Goal: Contribute content: Contribute content

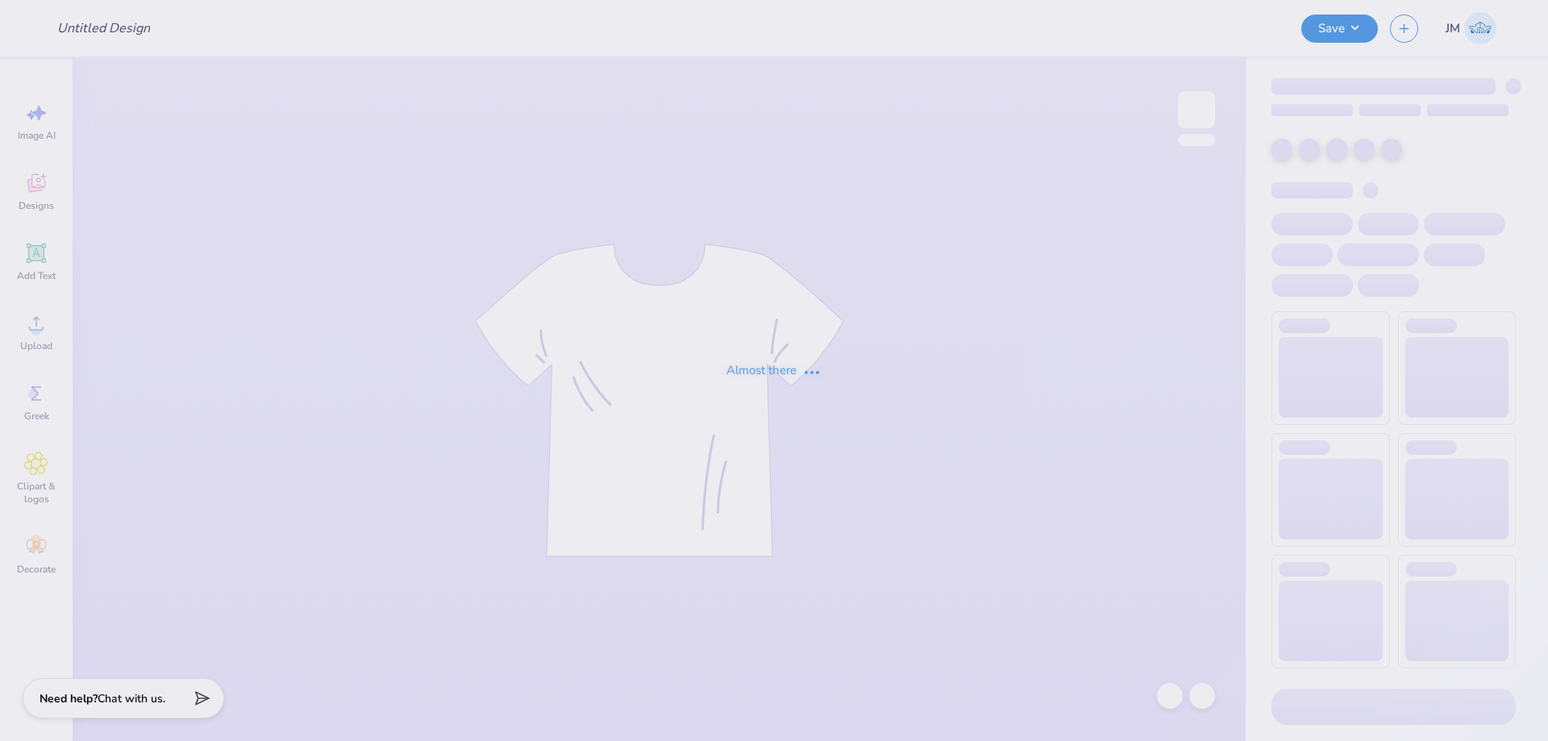
type input "[PERSON_NAME] : [GEOGRAPHIC_DATA]"
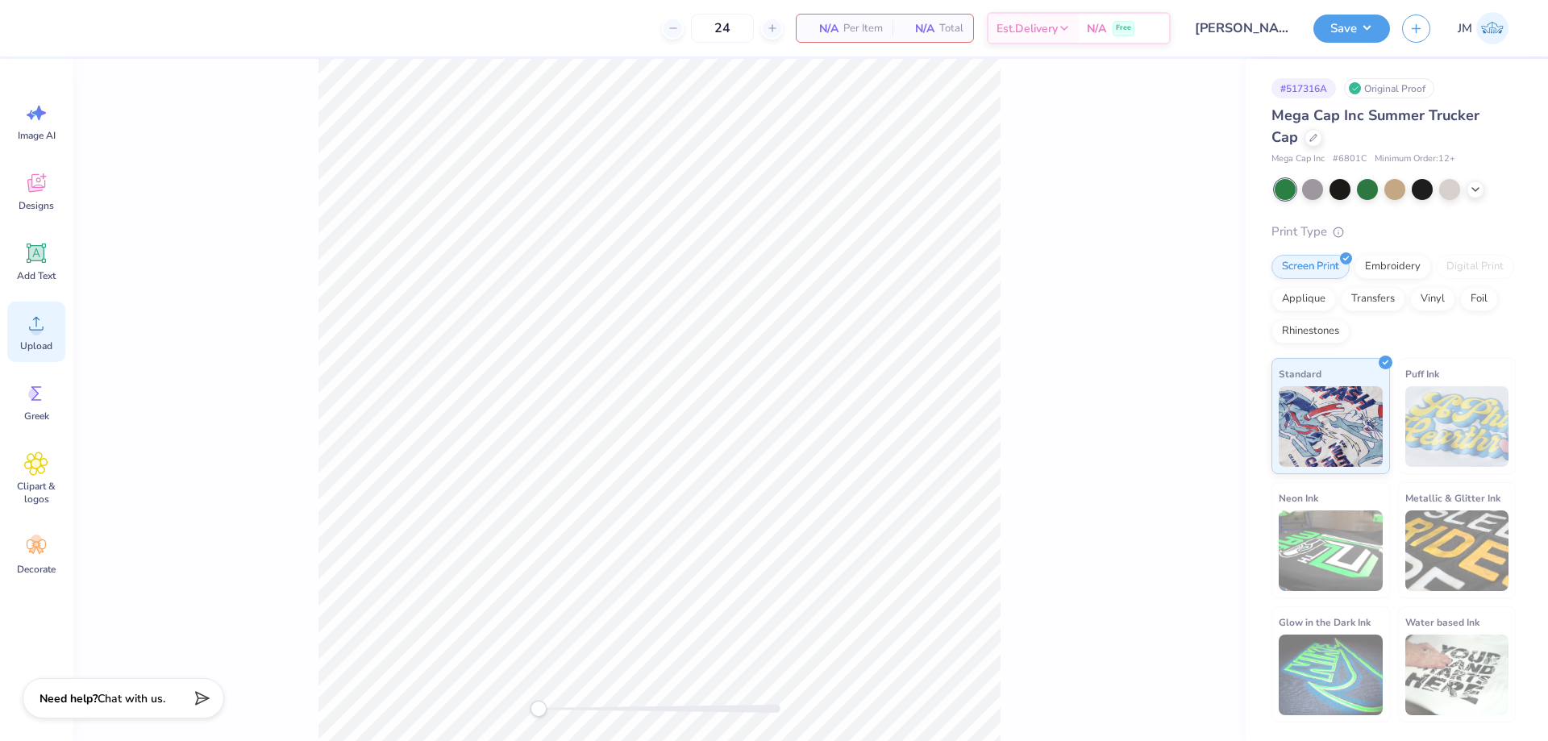
click at [54, 317] on div "Upload" at bounding box center [36, 332] width 58 height 60
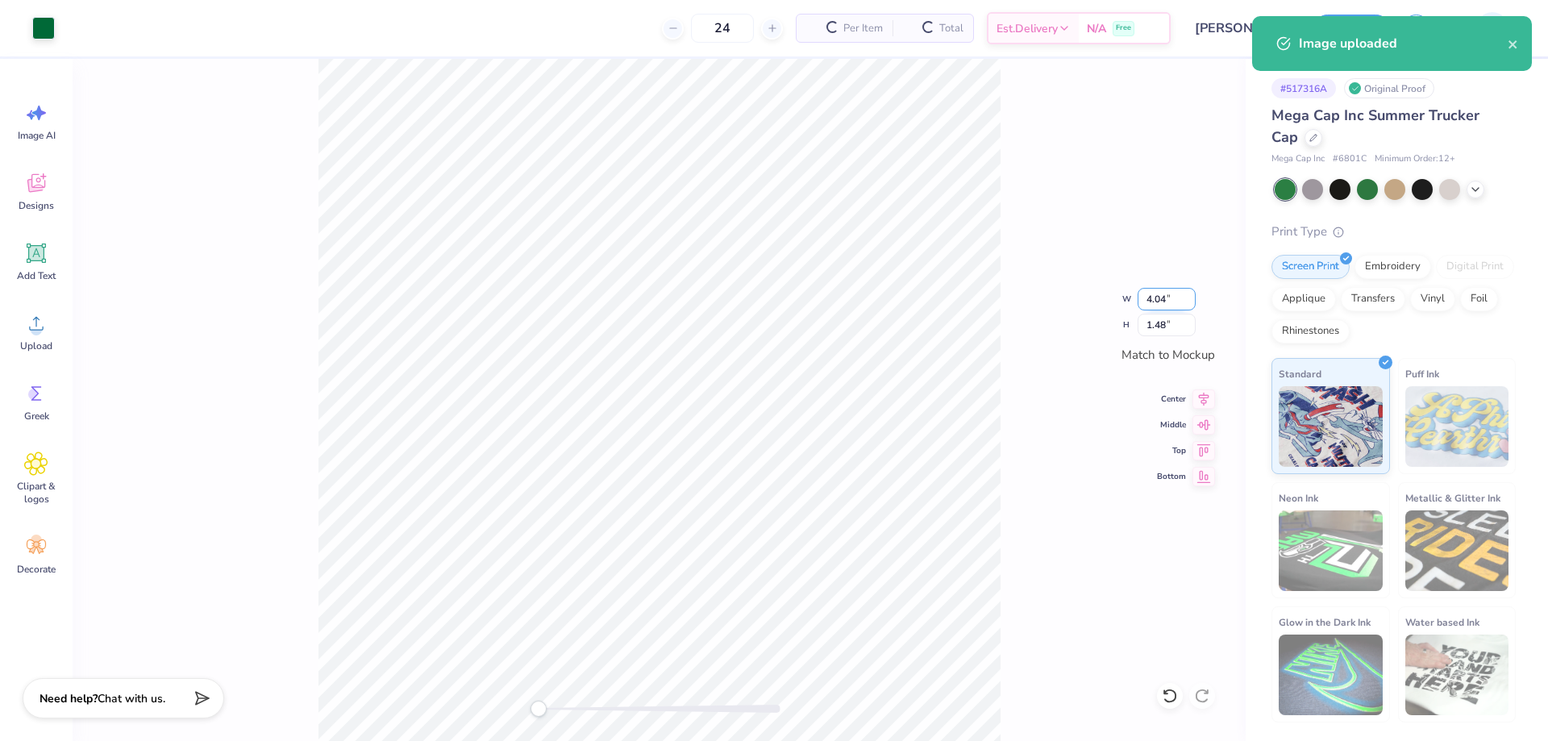
click at [1174, 302] on input "4.04" at bounding box center [1166, 299] width 58 height 23
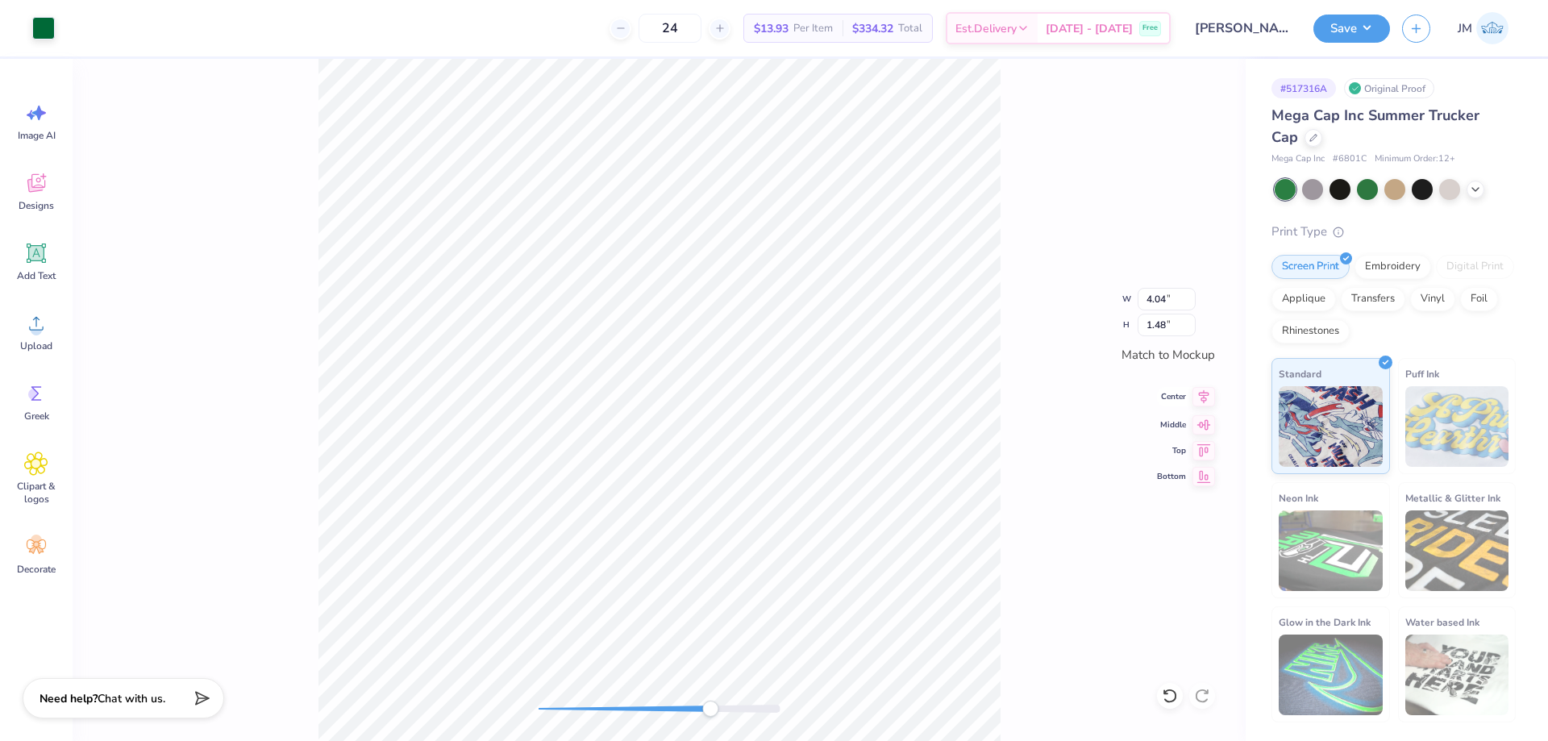
click at [1203, 394] on icon at bounding box center [1203, 396] width 23 height 19
type input "4.01"
click at [1196, 394] on icon at bounding box center [1203, 396] width 23 height 19
click at [1204, 423] on icon at bounding box center [1203, 422] width 23 height 19
click at [1366, 27] on button "Save" at bounding box center [1351, 26] width 77 height 28
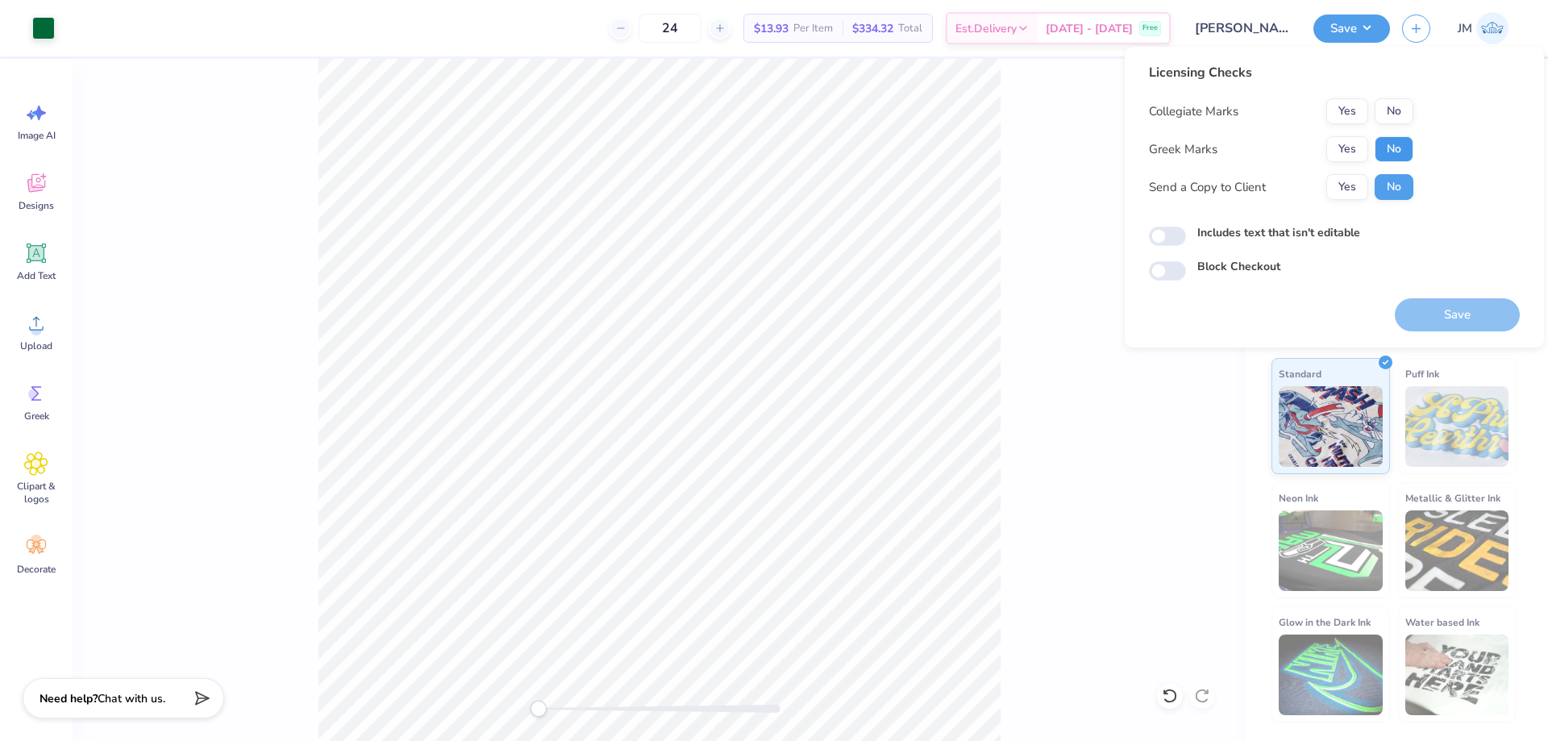
click at [1378, 142] on button "No" at bounding box center [1394, 149] width 39 height 26
click at [1390, 116] on button "No" at bounding box center [1394, 111] width 39 height 26
click at [1458, 309] on button "Save" at bounding box center [1457, 314] width 125 height 33
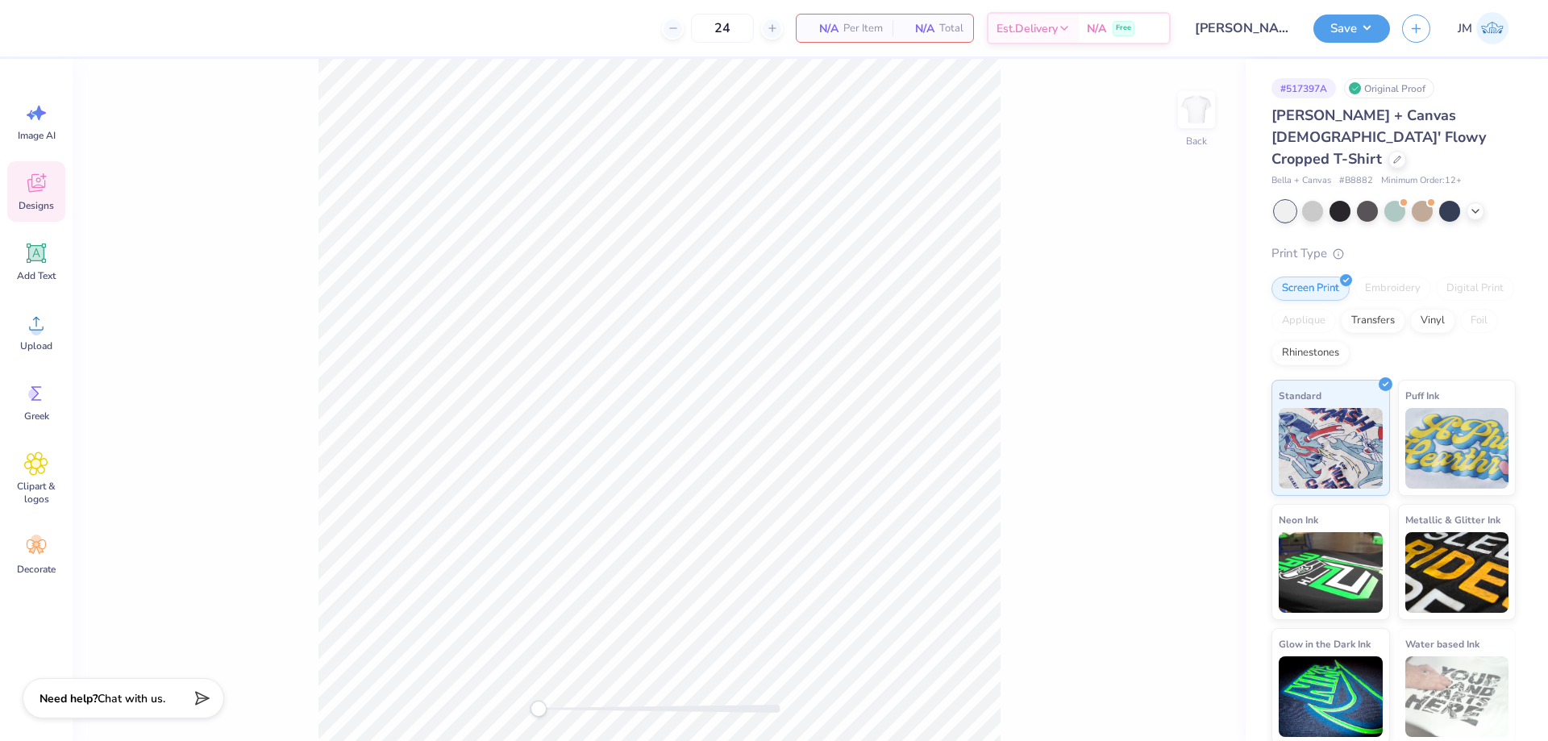
click at [44, 184] on icon at bounding box center [36, 183] width 18 height 19
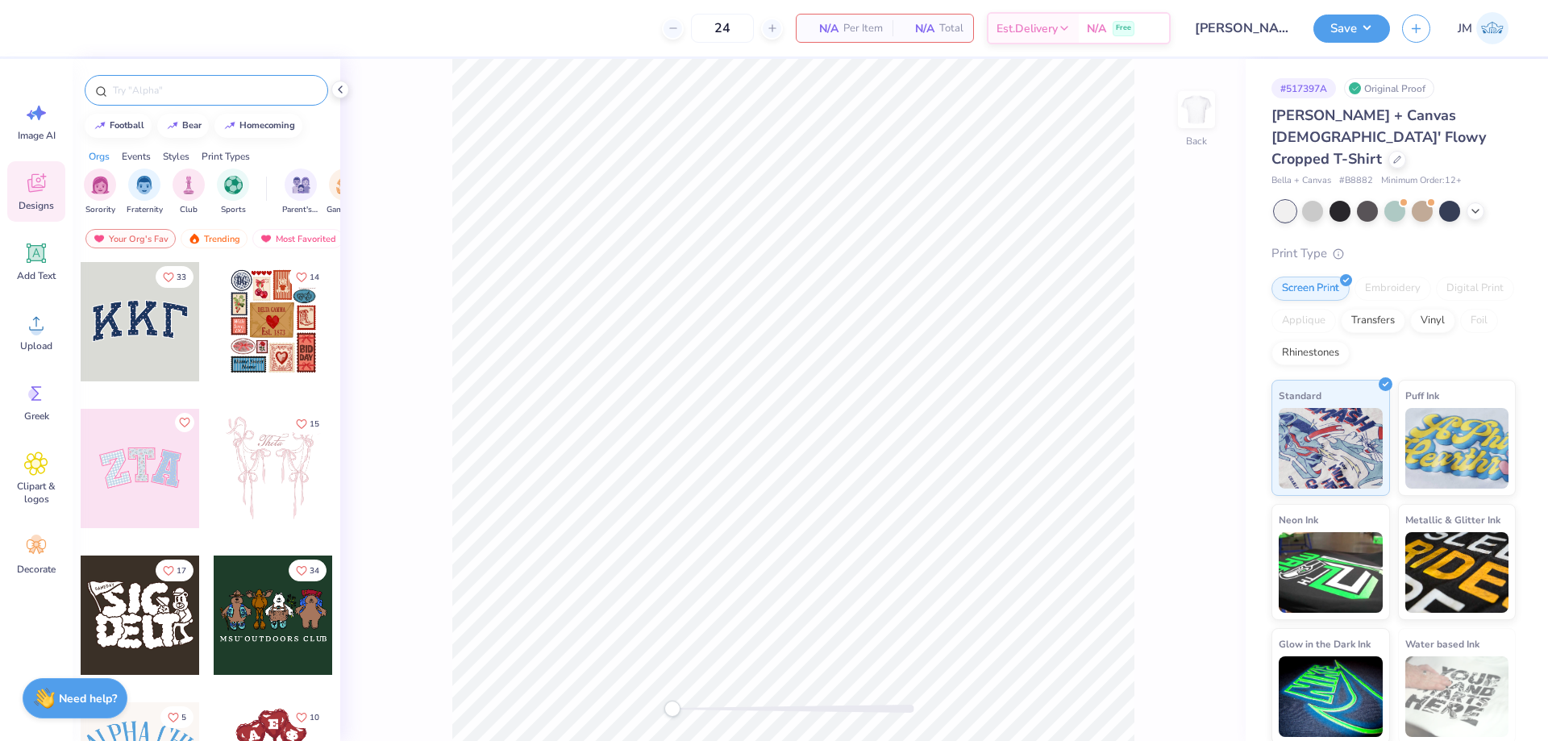
click at [242, 93] on input "text" at bounding box center [214, 90] width 206 height 16
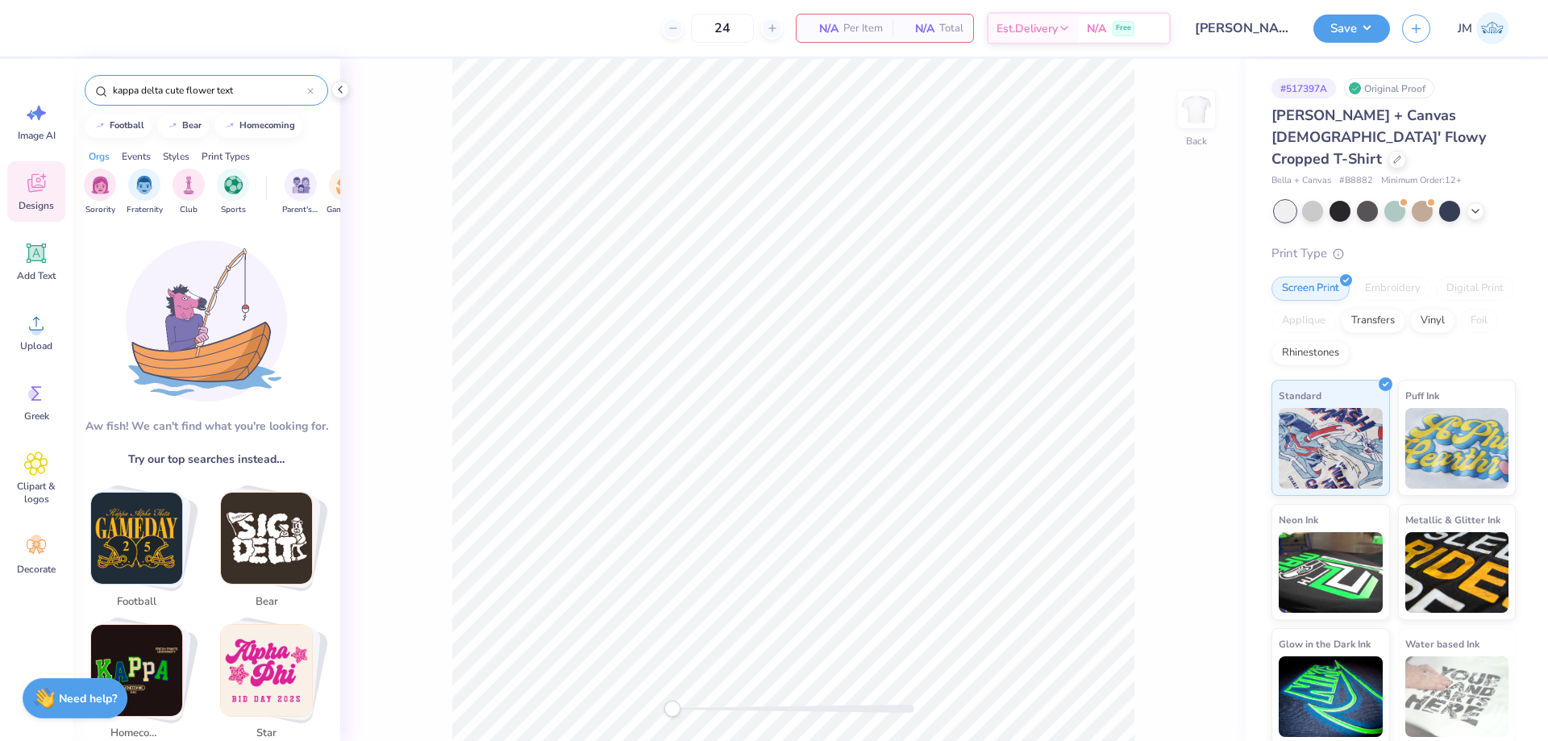
type input "kappa delta cute flower text"
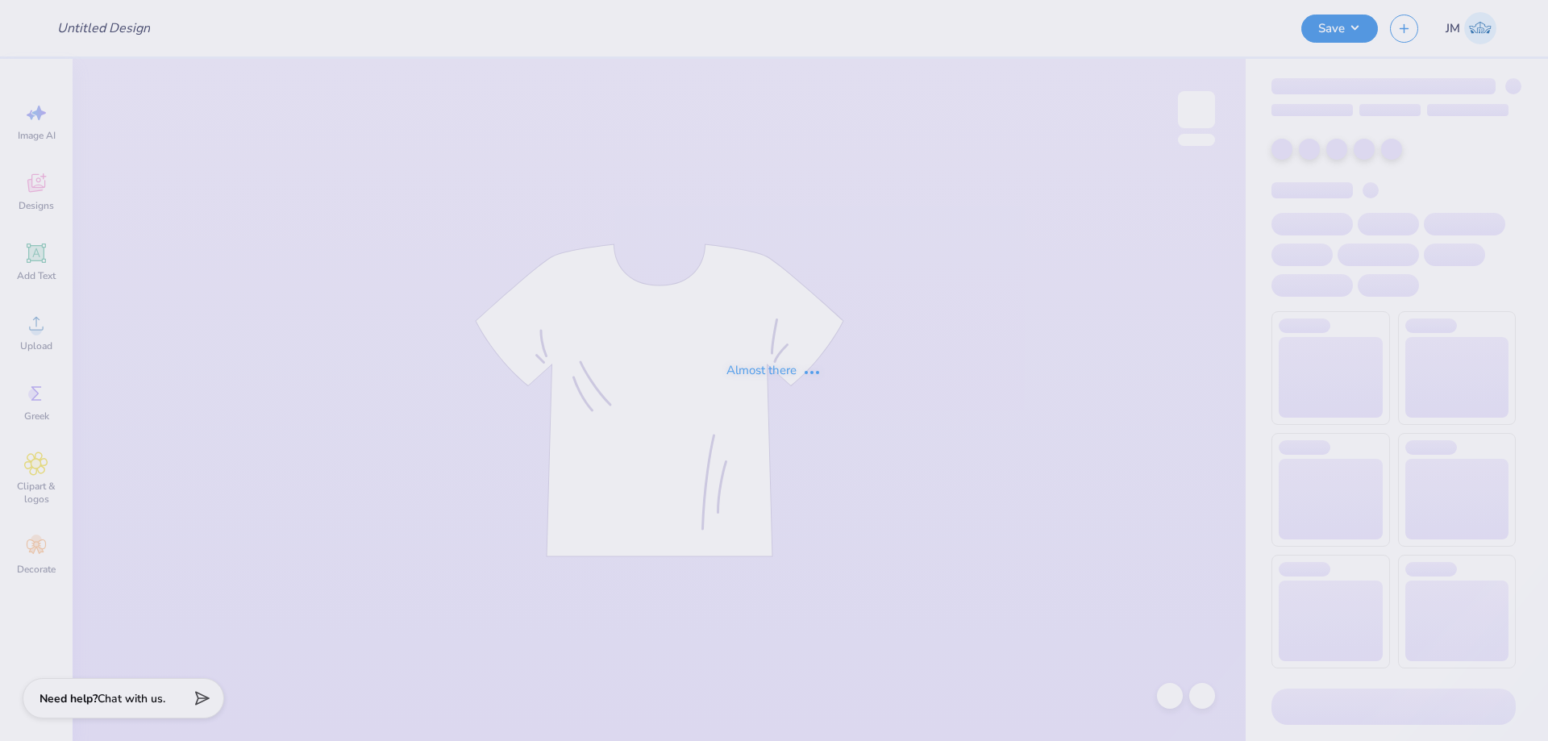
type input "Possible merch"
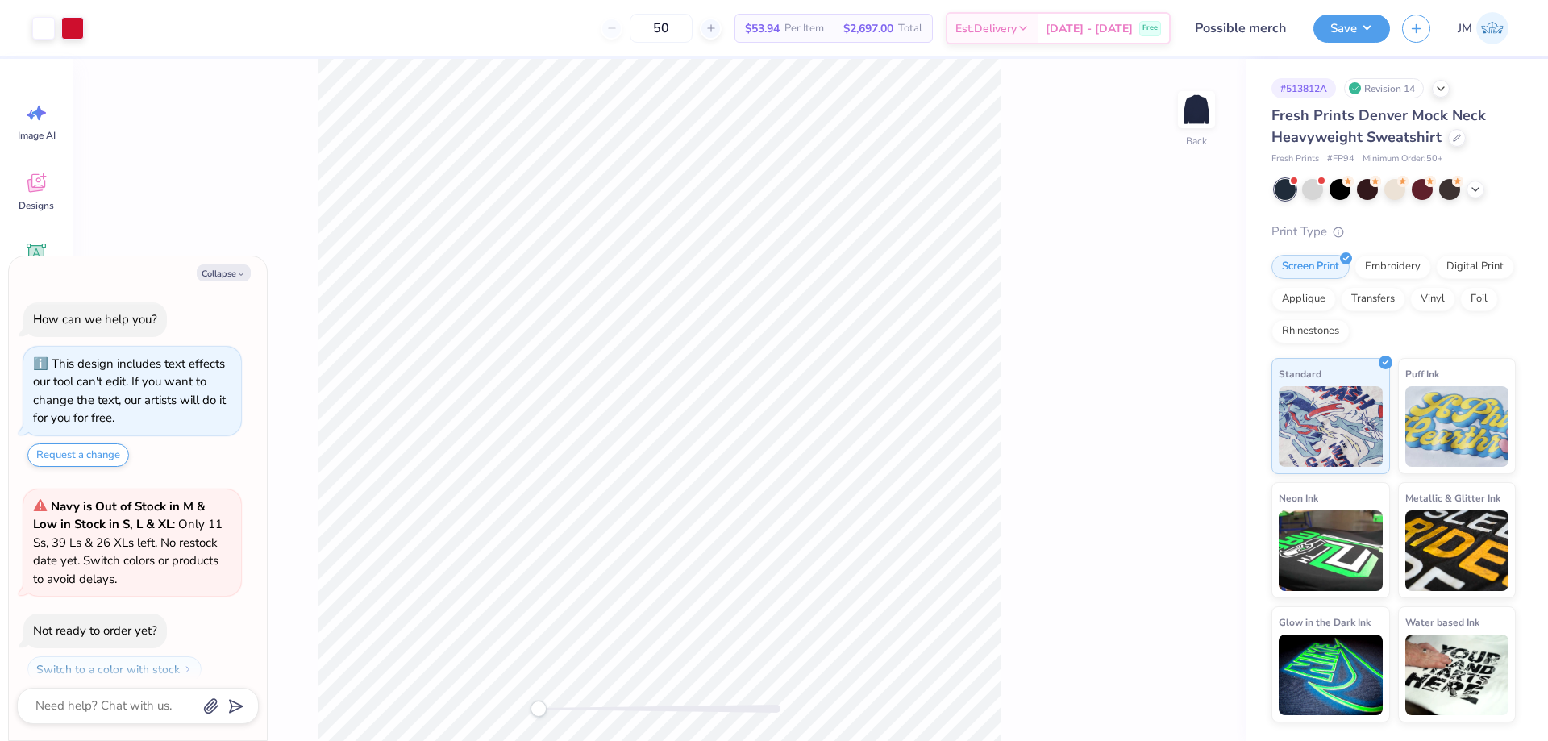
scroll to position [46, 0]
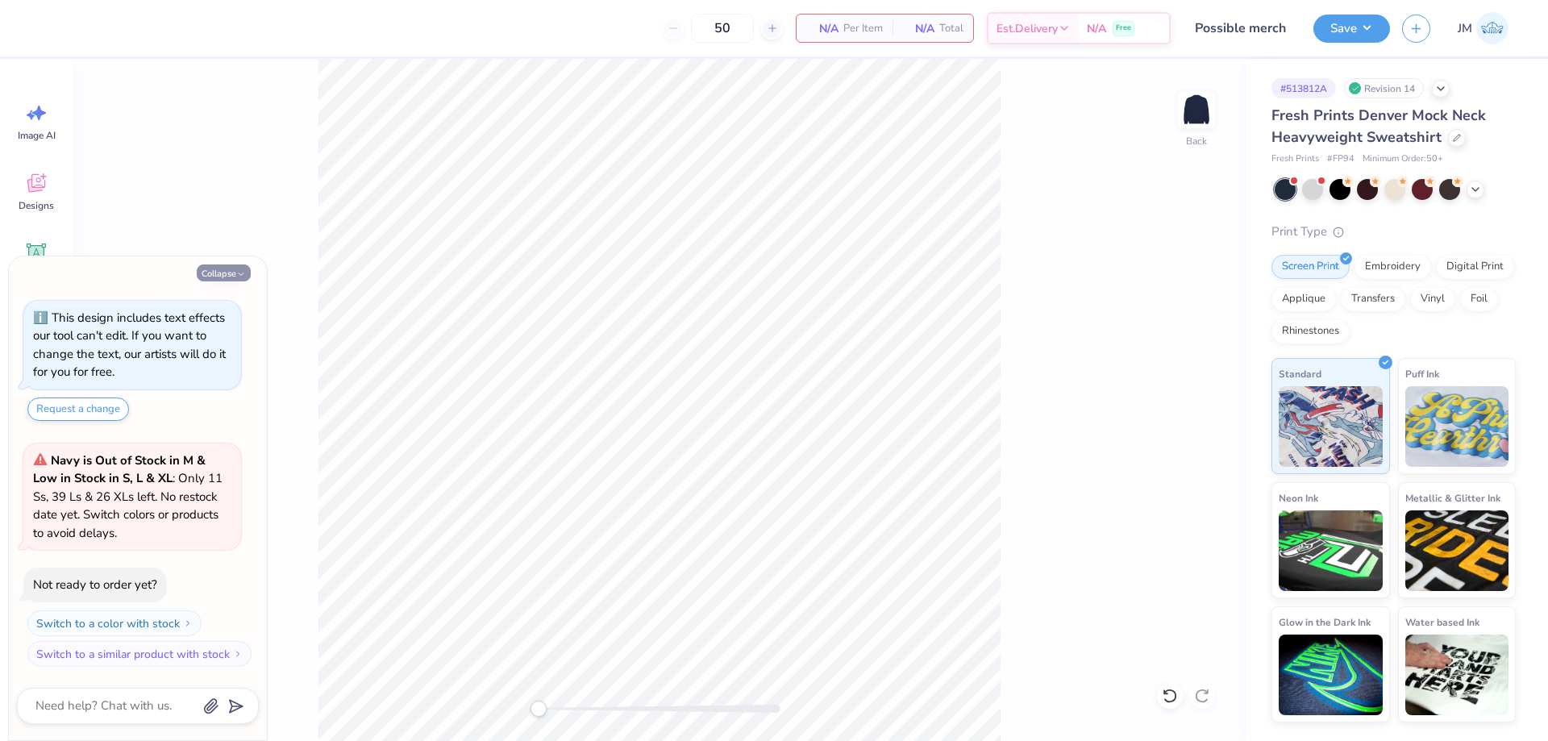
click at [209, 278] on button "Collapse" at bounding box center [224, 272] width 54 height 17
type textarea "x"
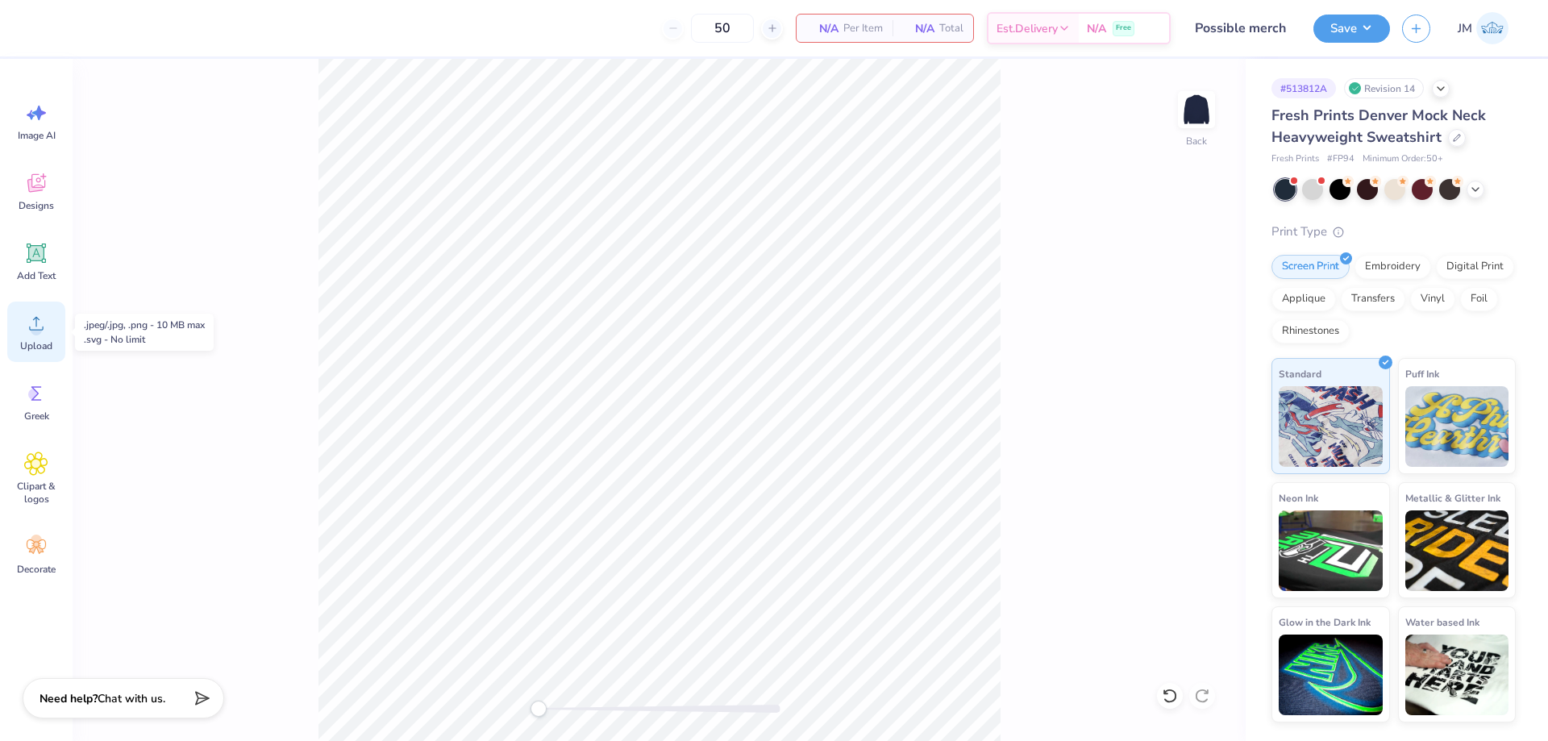
click at [48, 332] on icon at bounding box center [36, 323] width 24 height 24
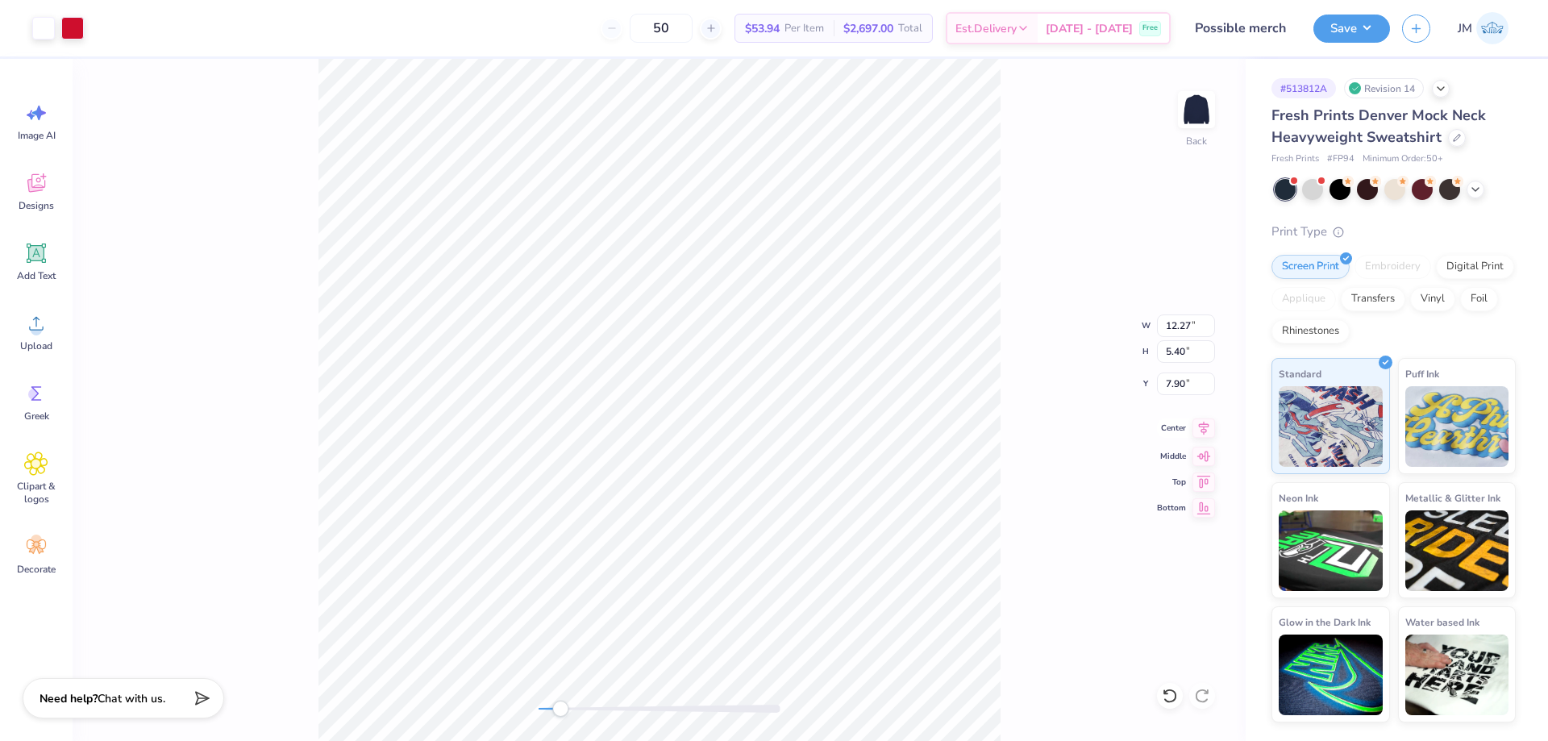
click at [1204, 426] on icon at bounding box center [1204, 428] width 10 height 14
click at [1192, 425] on div "Center" at bounding box center [1186, 427] width 58 height 19
type input "11.01"
type input "4.84"
type input "8.46"
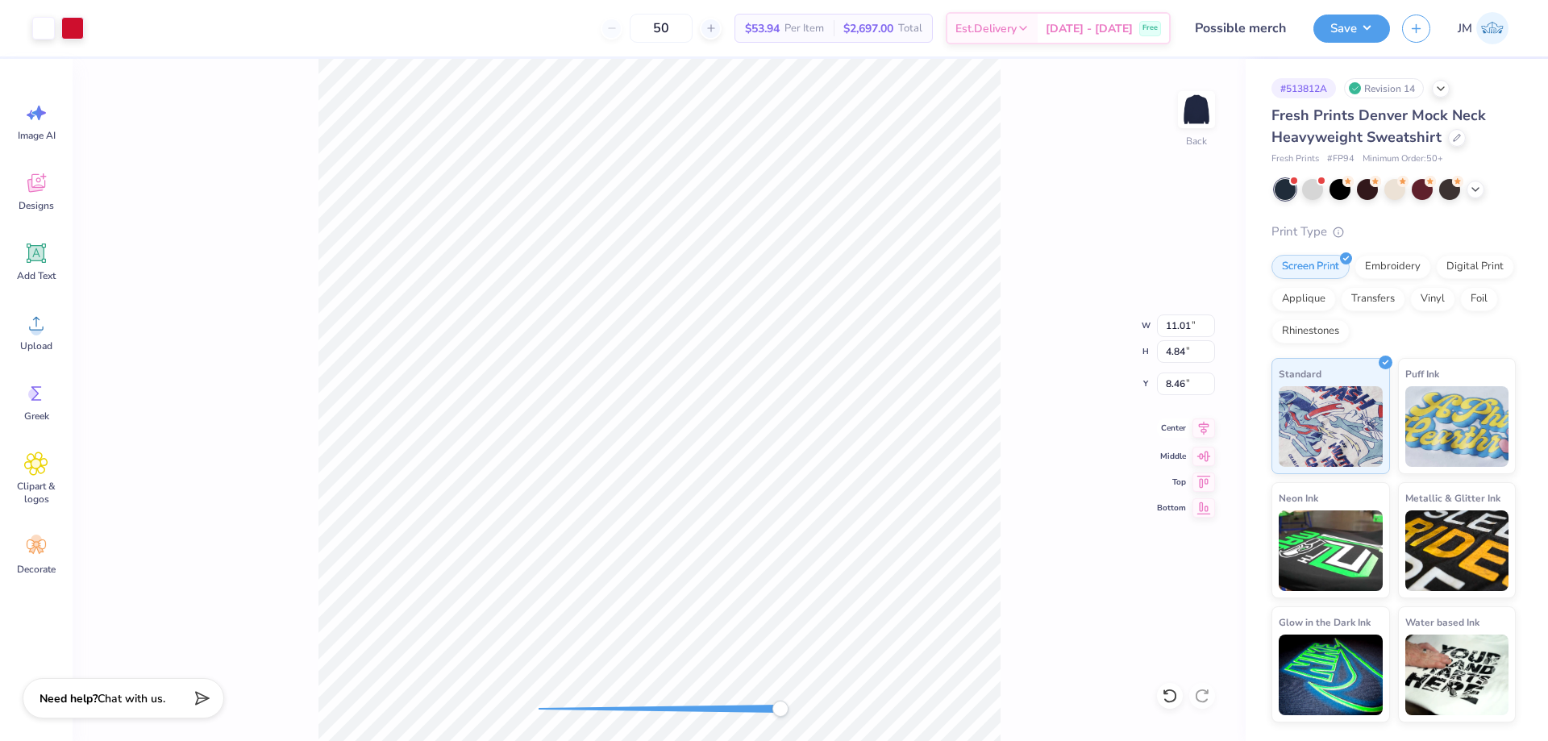
click at [1196, 430] on icon at bounding box center [1203, 427] width 23 height 19
click at [1203, 420] on icon at bounding box center [1203, 427] width 23 height 19
click at [1175, 383] on input "8.46" at bounding box center [1186, 383] width 58 height 23
type input "3"
click at [1204, 426] on icon at bounding box center [1204, 428] width 10 height 14
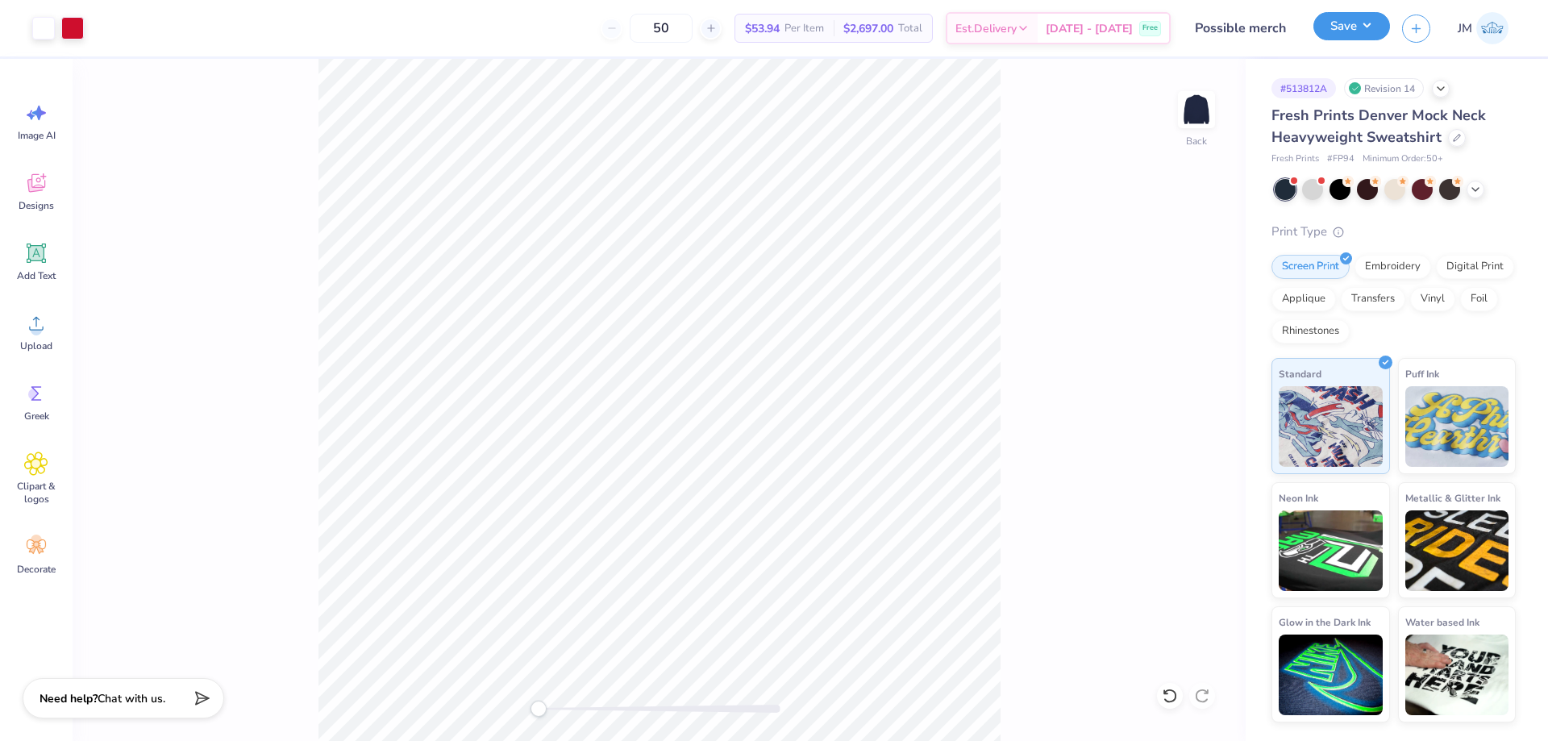
click at [1373, 34] on button "Save" at bounding box center [1351, 26] width 77 height 28
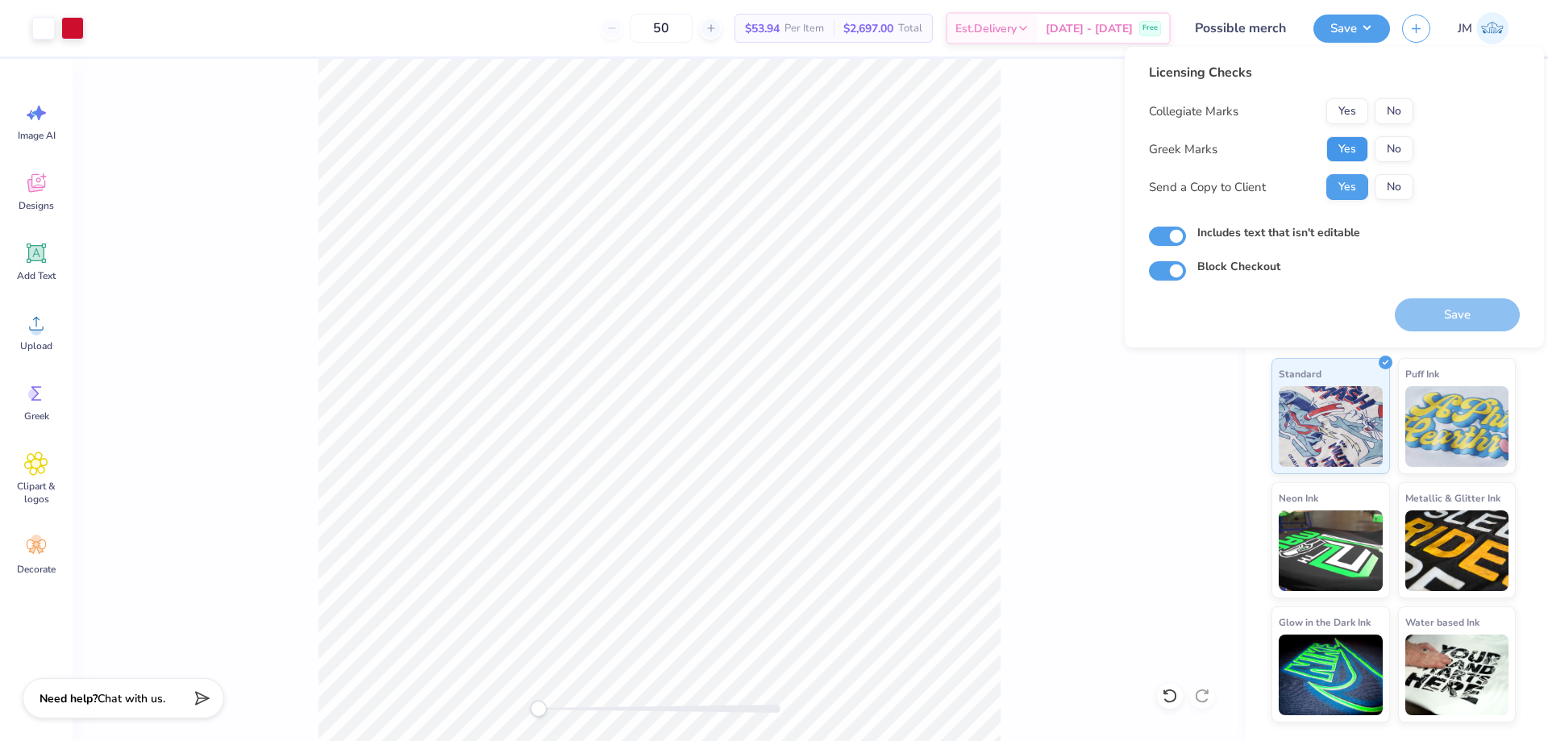
click at [1346, 160] on button "Yes" at bounding box center [1347, 149] width 42 height 26
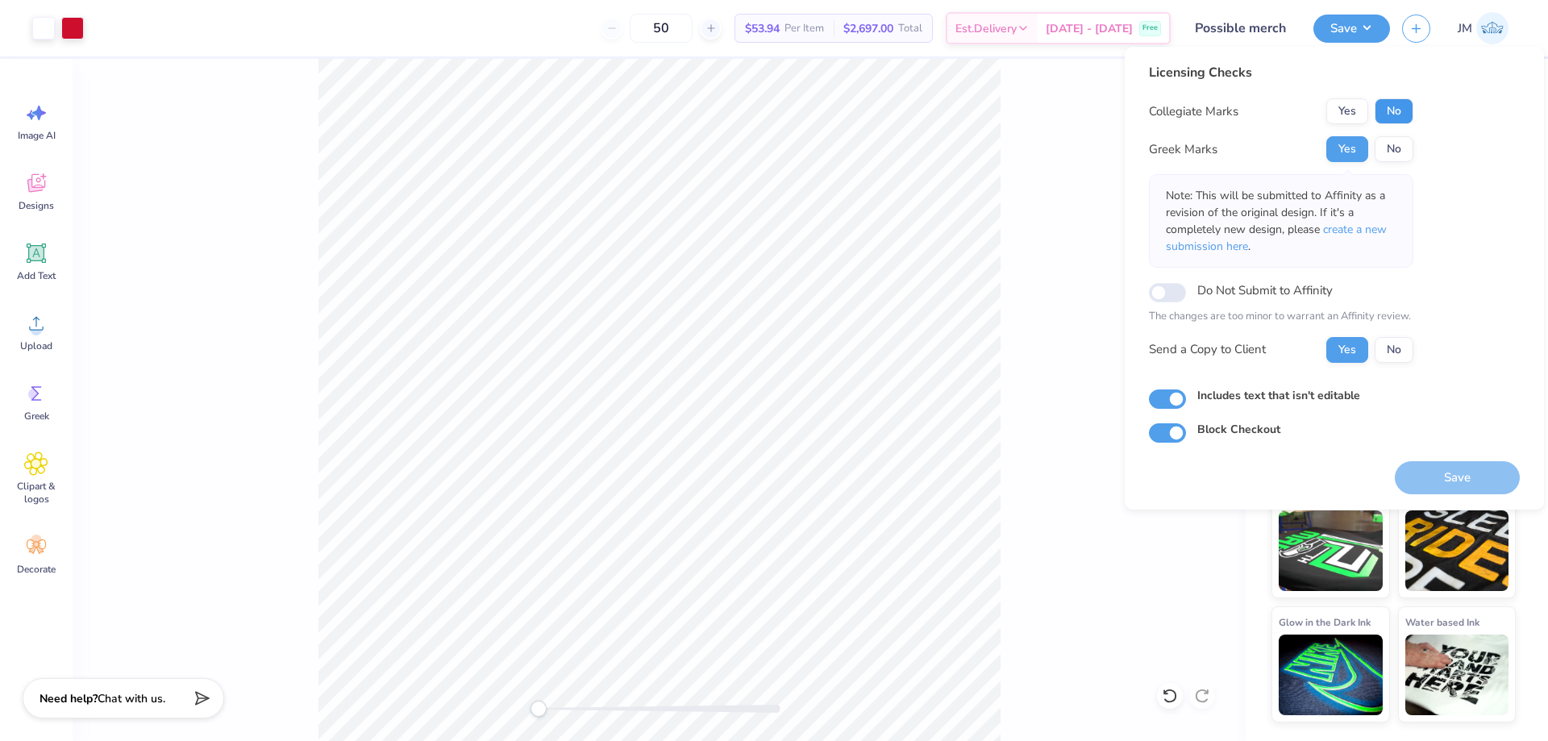
click at [1395, 102] on button "No" at bounding box center [1394, 111] width 39 height 26
click at [1356, 227] on span "create a new submission here" at bounding box center [1276, 238] width 221 height 32
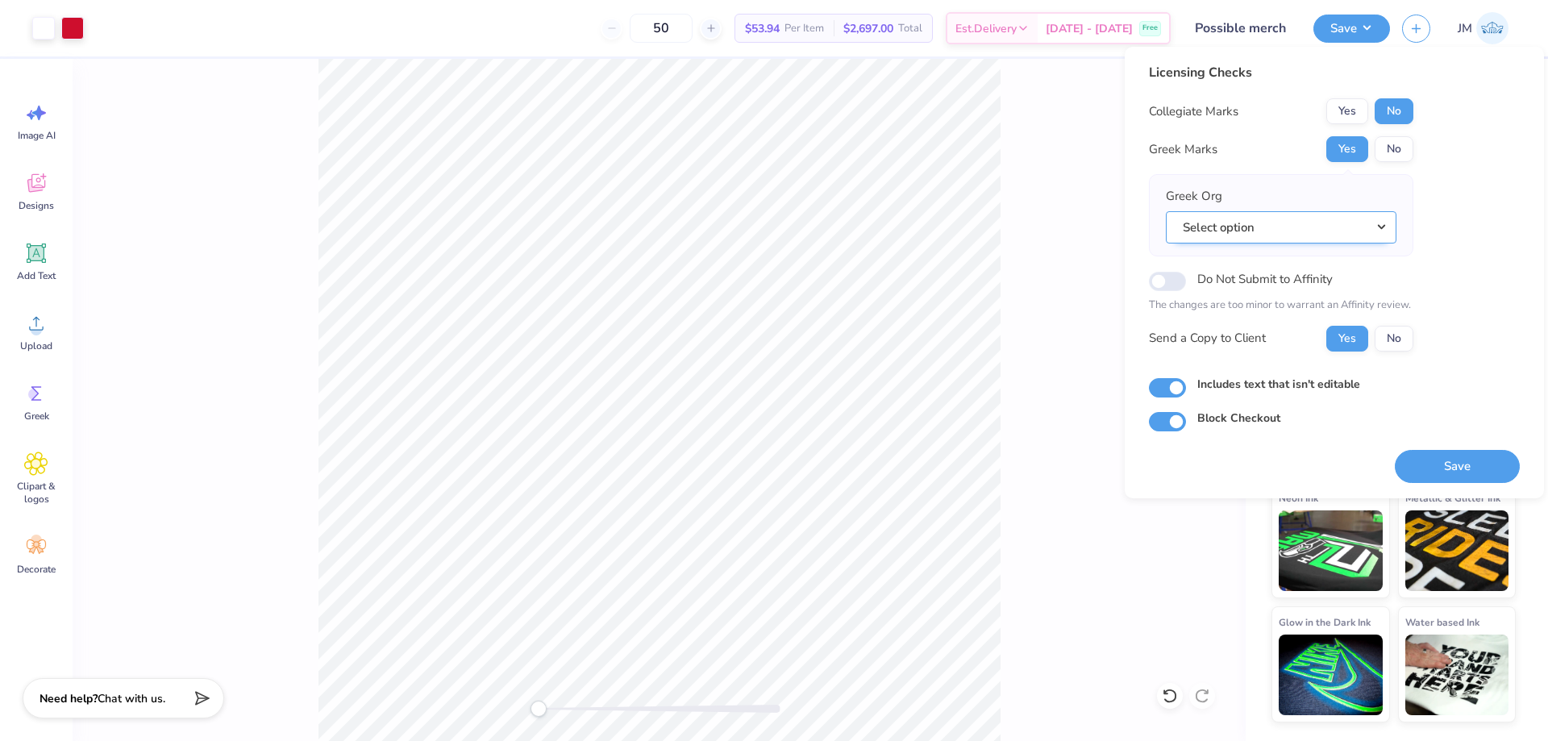
click at [1350, 235] on button "Select option" at bounding box center [1281, 227] width 231 height 33
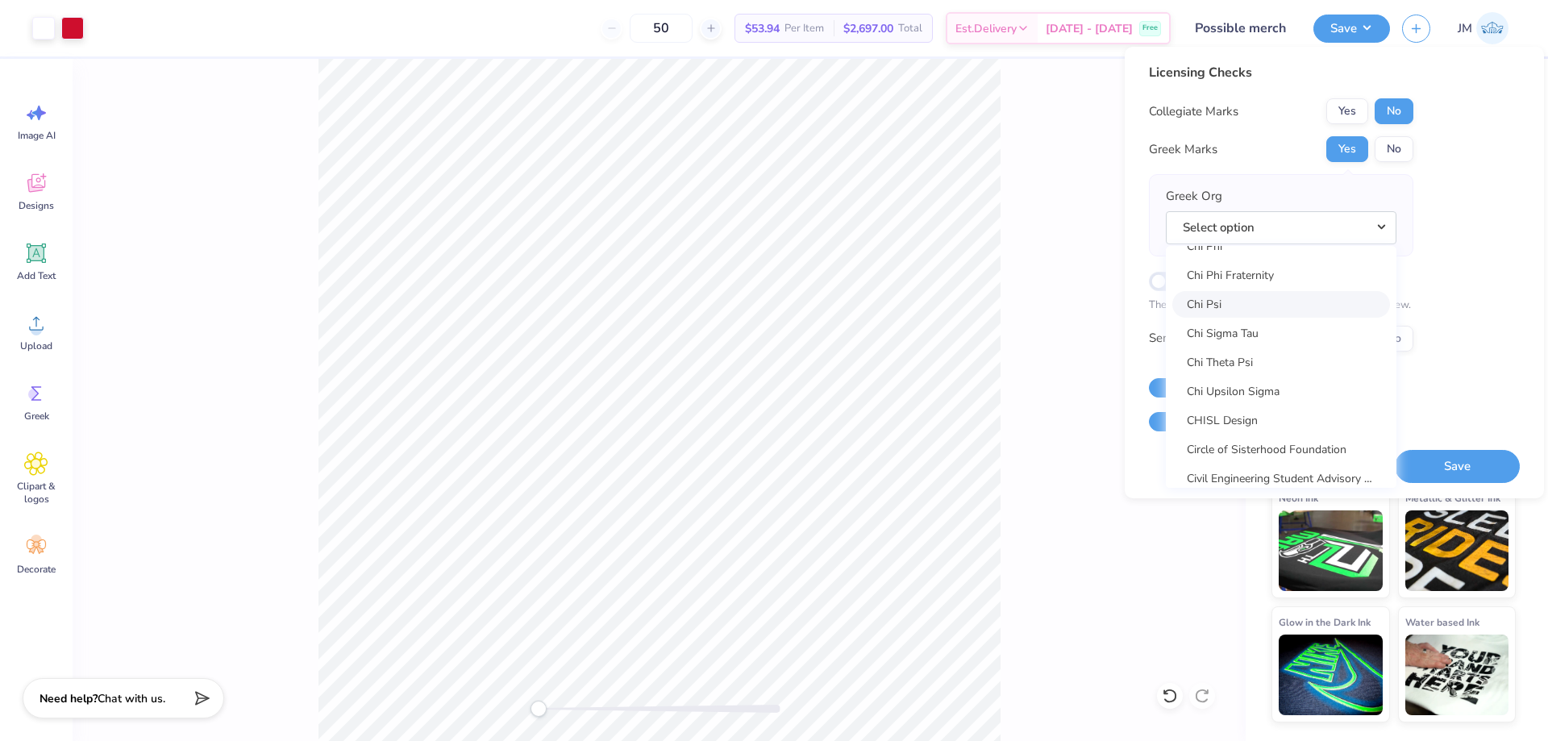
scroll to position [2986, 0]
click at [1257, 302] on link "Chi Omega" at bounding box center [1281, 298] width 218 height 27
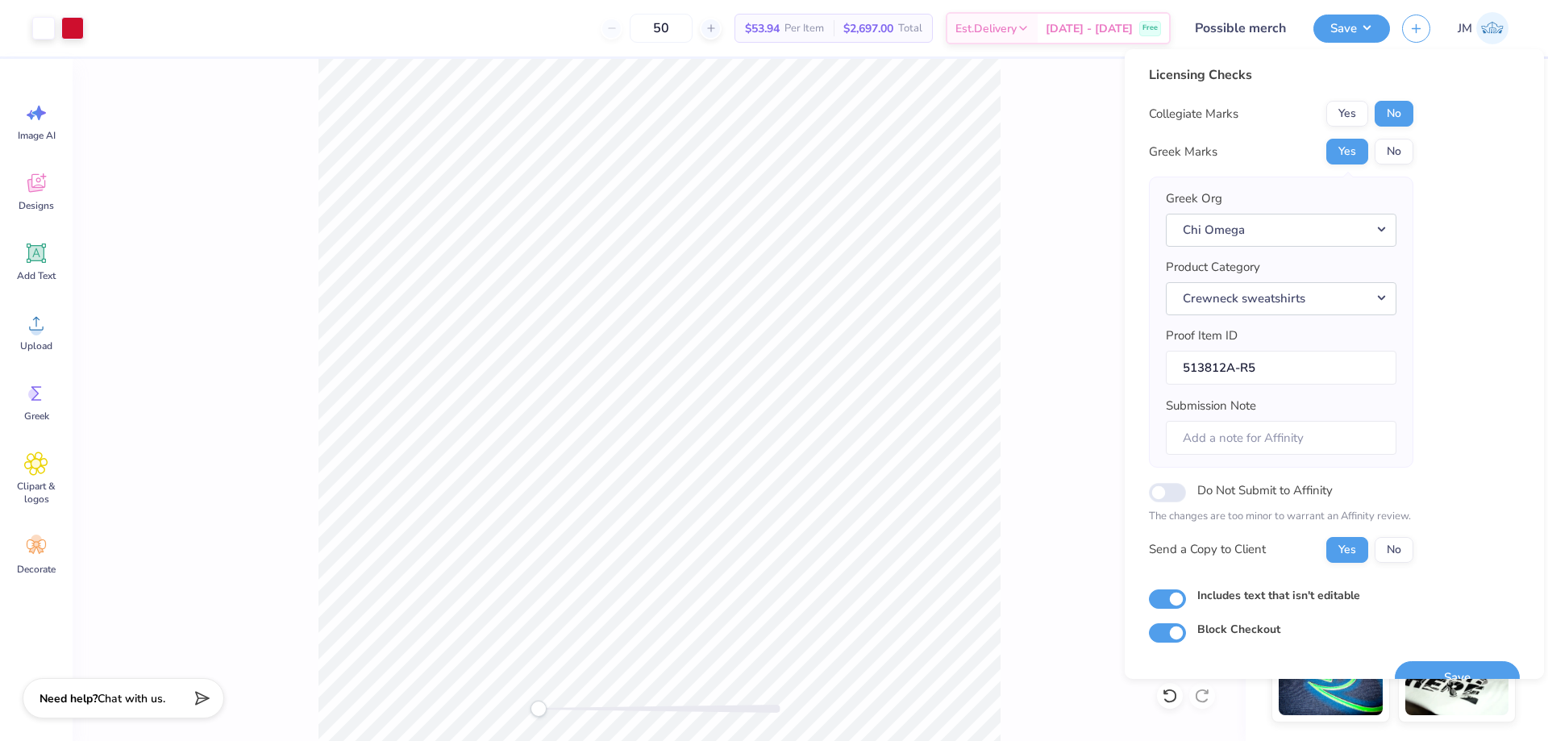
scroll to position [31, 0]
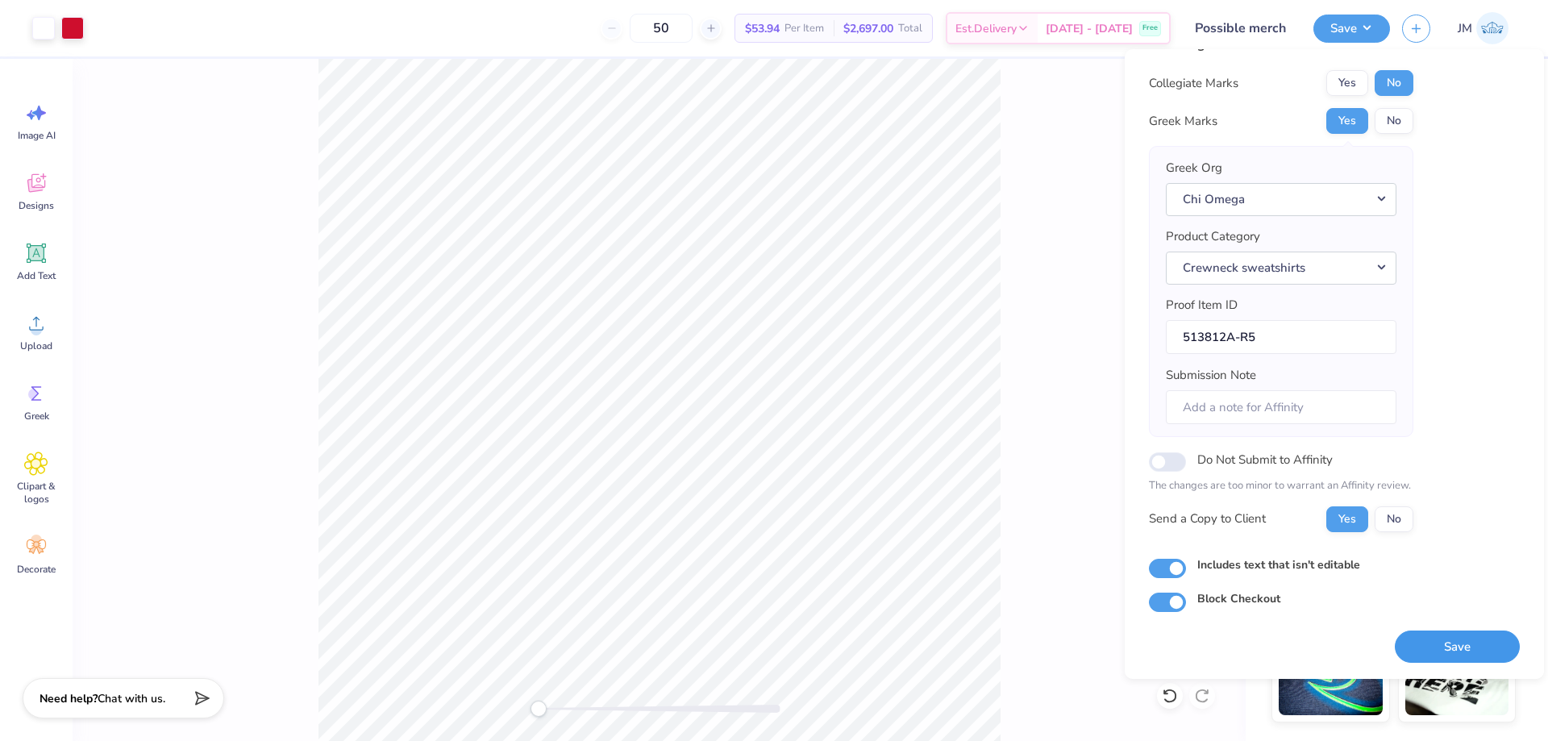
click at [1460, 638] on button "Save" at bounding box center [1457, 646] width 125 height 33
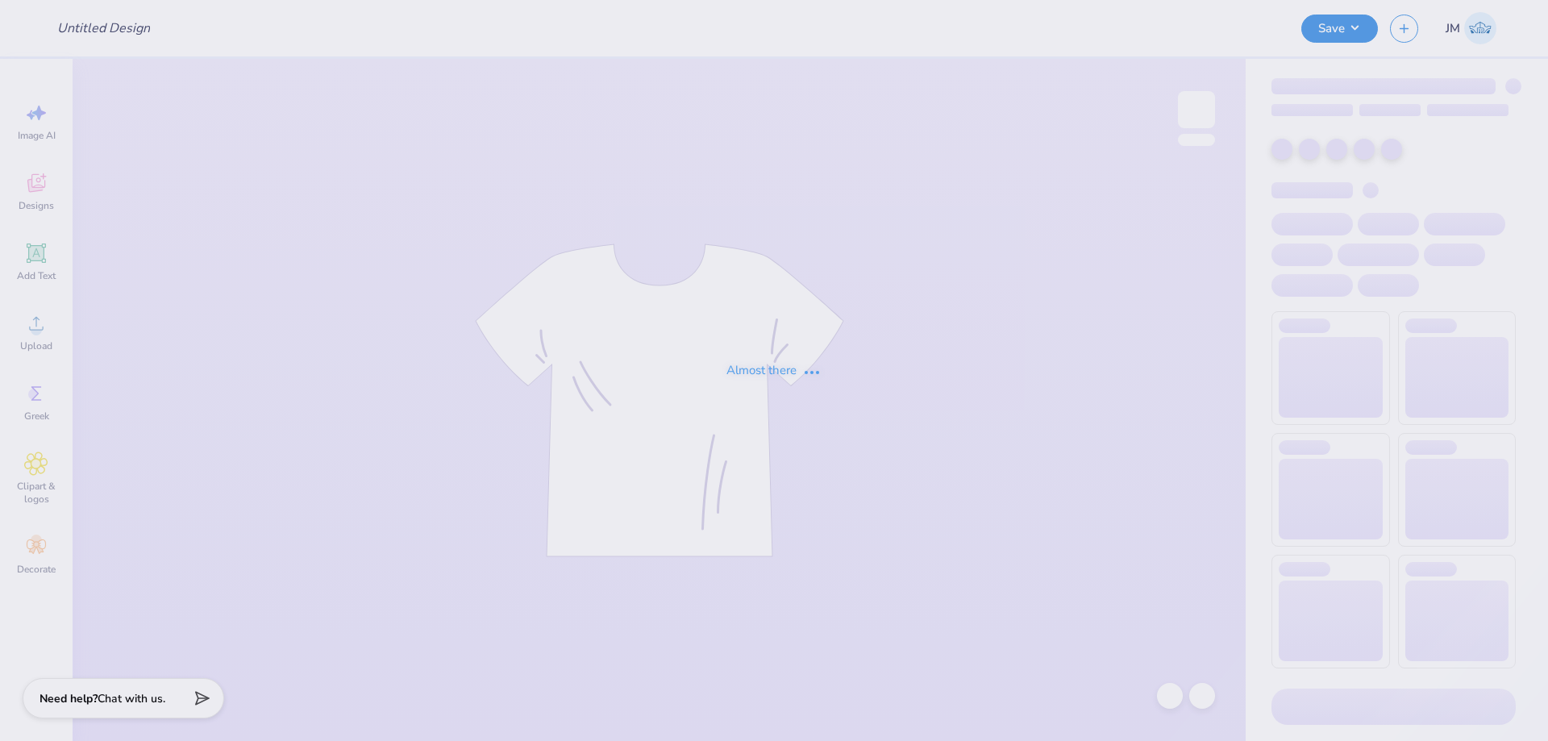
type input "[PERSON_NAME] : [US_STATE][GEOGRAPHIC_DATA]"
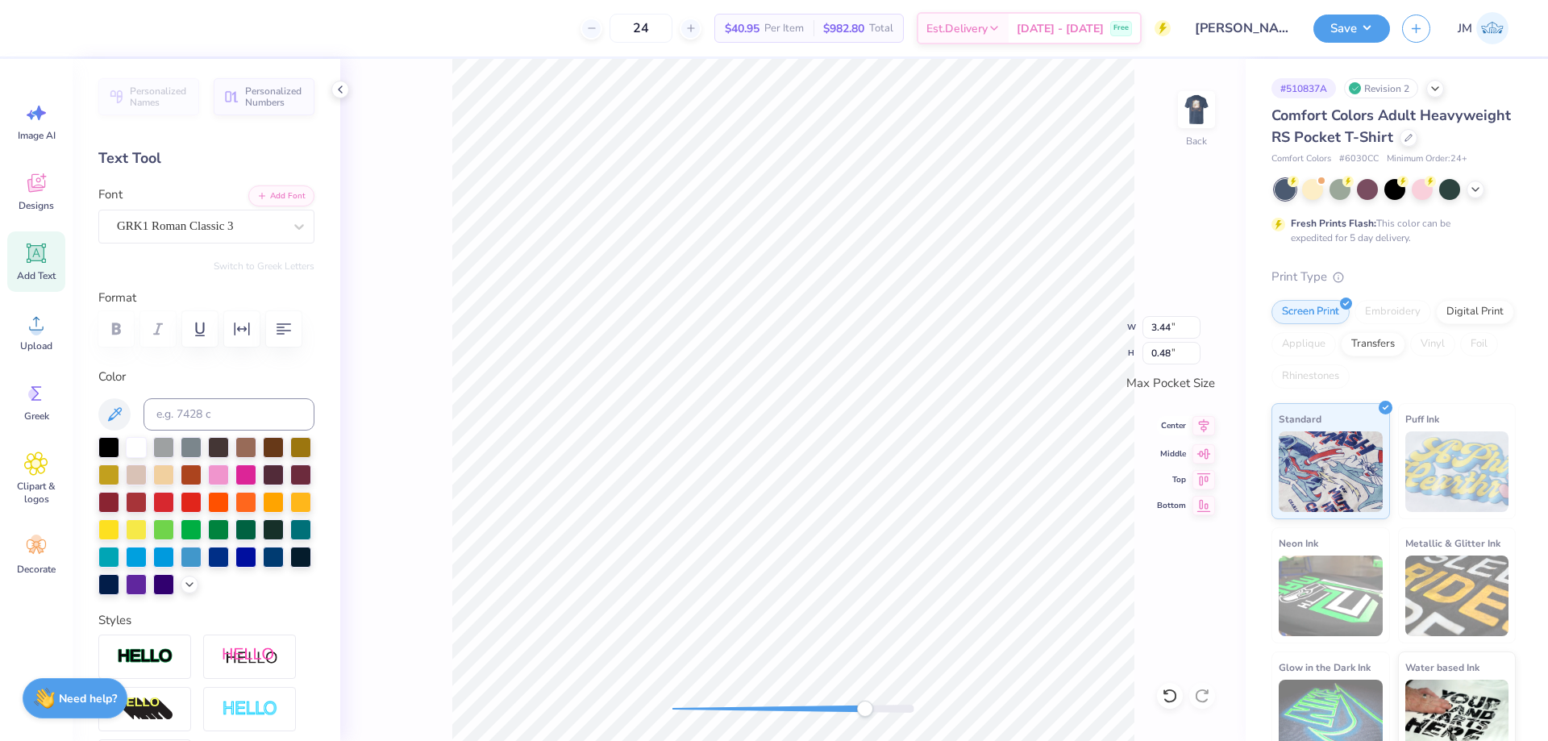
click at [1204, 432] on icon at bounding box center [1203, 425] width 23 height 19
click at [1196, 429] on icon at bounding box center [1203, 425] width 23 height 19
click at [1198, 455] on icon at bounding box center [1203, 451] width 23 height 19
click at [1203, 430] on icon at bounding box center [1204, 426] width 10 height 14
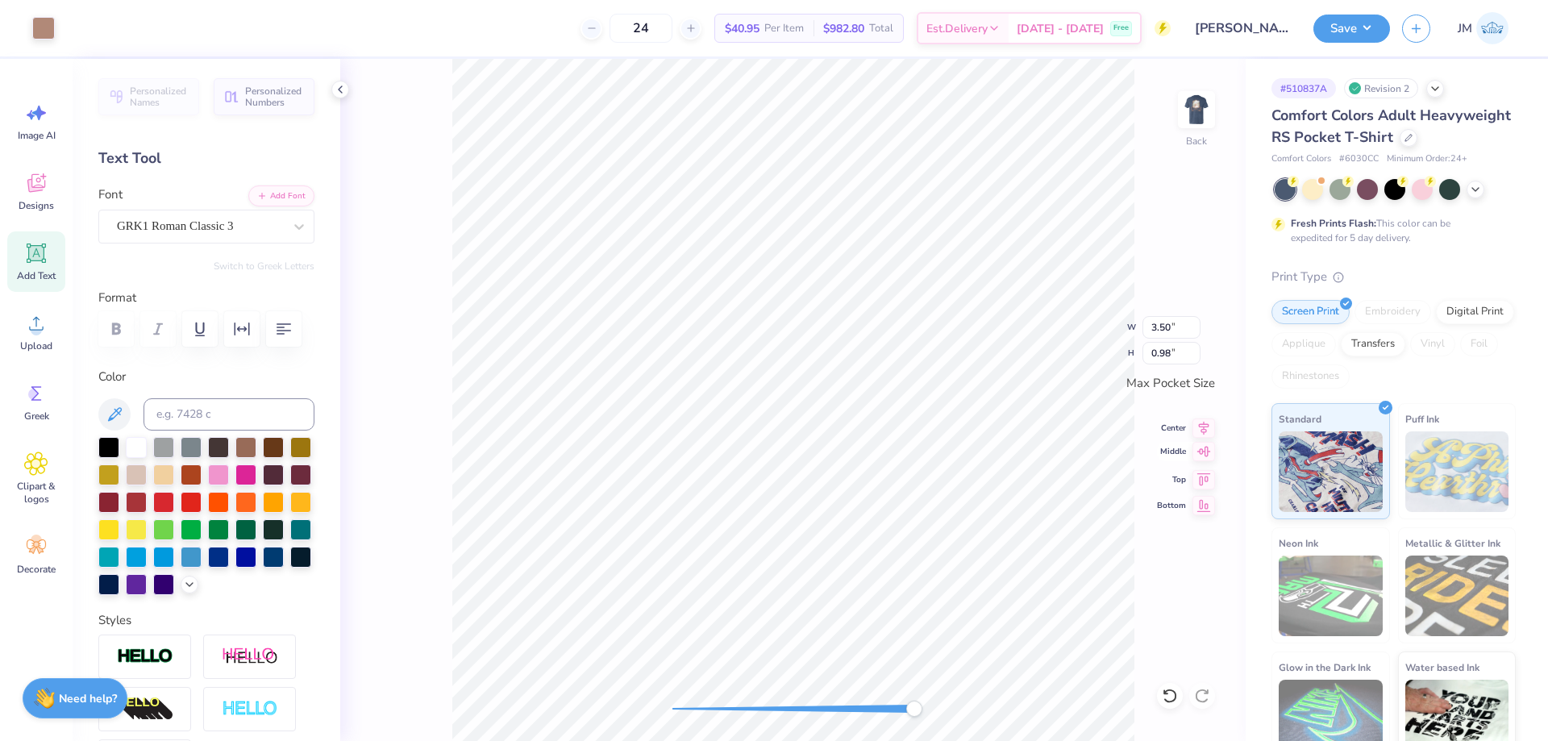
click at [1203, 447] on icon at bounding box center [1203, 451] width 23 height 19
click at [1192, 110] on img at bounding box center [1196, 109] width 64 height 64
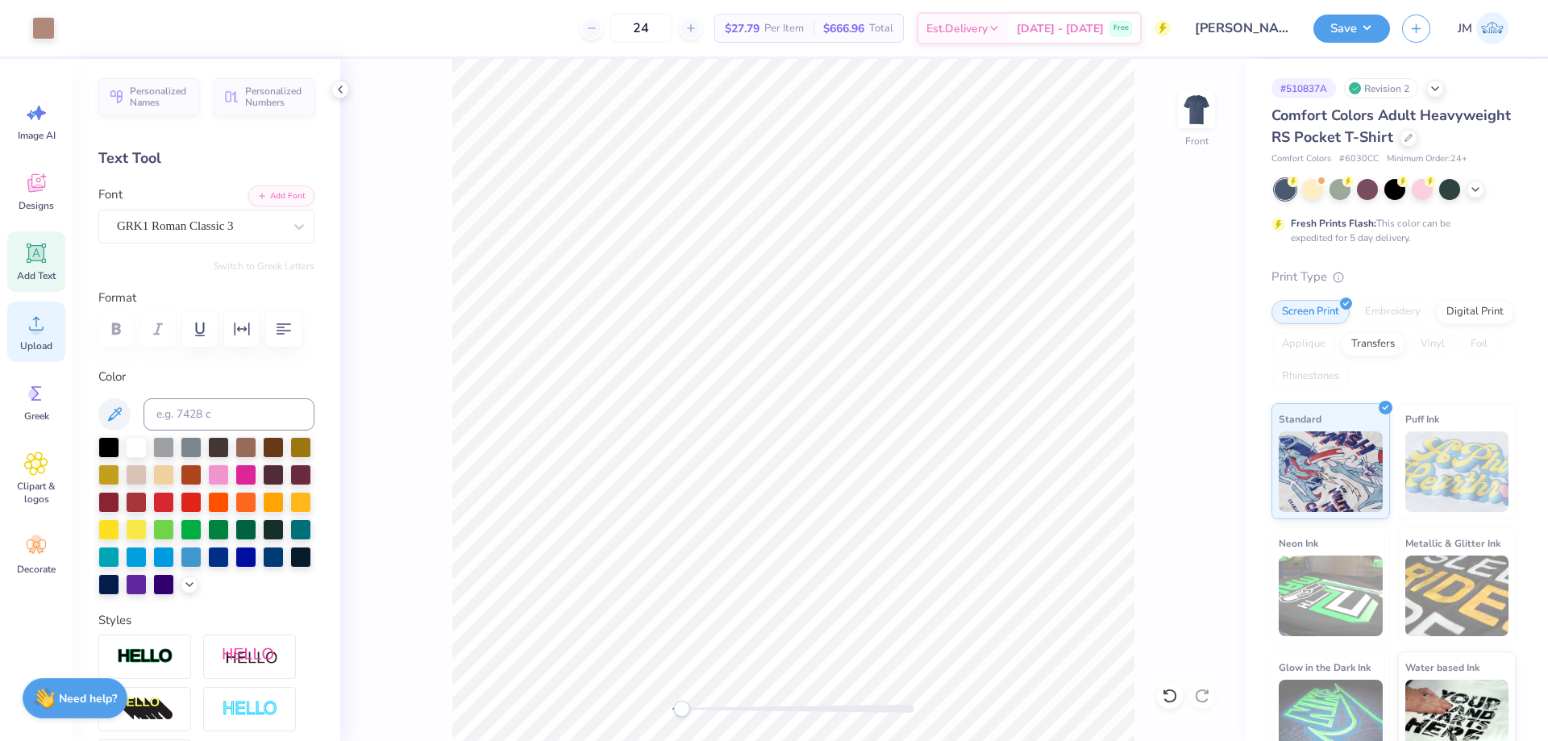
click at [35, 337] on div "Upload" at bounding box center [36, 332] width 58 height 60
click at [1170, 690] on icon at bounding box center [1169, 695] width 14 height 15
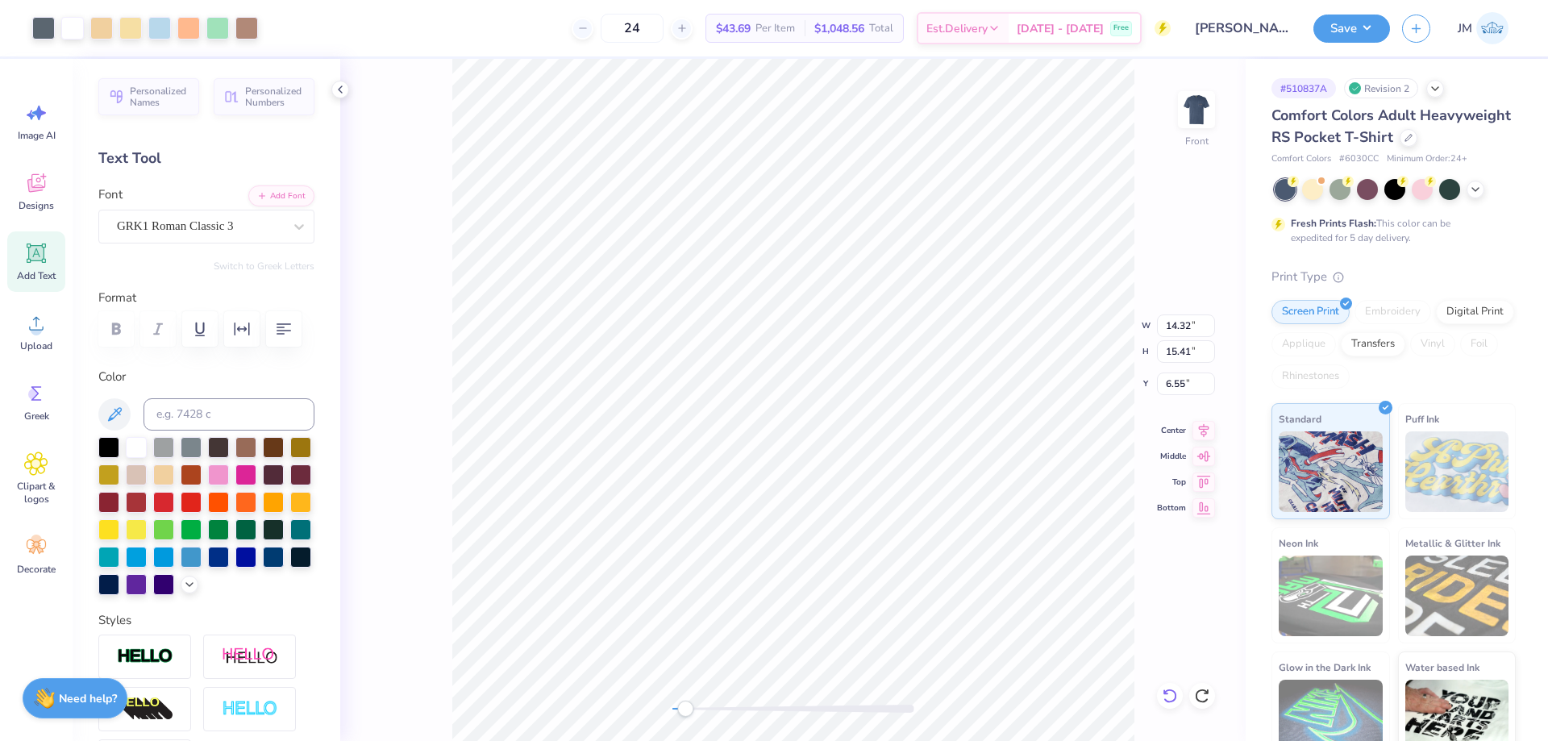
click at [1175, 686] on div at bounding box center [1170, 696] width 26 height 26
click at [1170, 708] on div at bounding box center [1170, 696] width 26 height 26
click at [1203, 698] on icon at bounding box center [1202, 696] width 16 height 16
click at [1202, 696] on icon at bounding box center [1202, 696] width 16 height 16
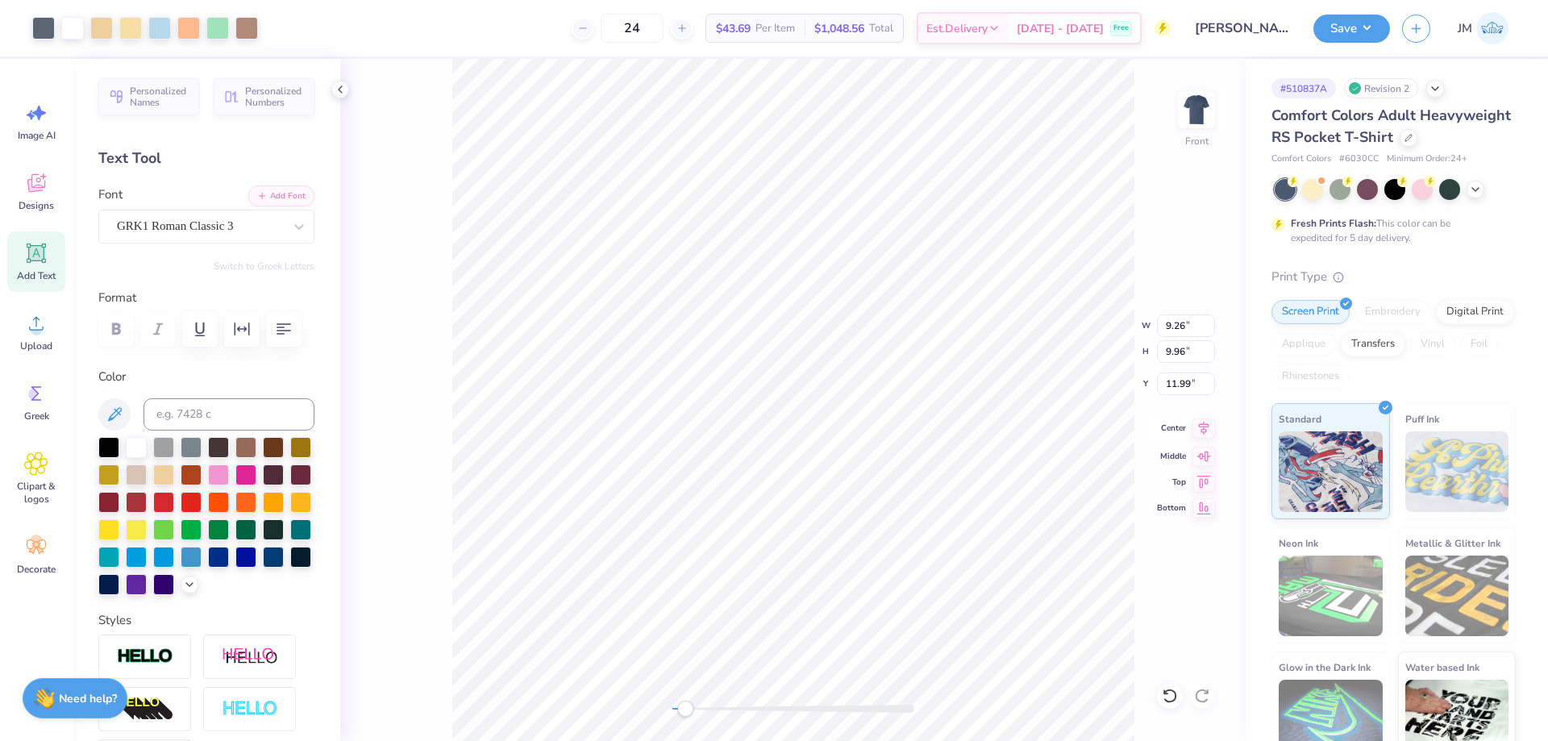
click at [1204, 420] on icon at bounding box center [1203, 427] width 23 height 19
click at [1203, 426] on icon at bounding box center [1204, 428] width 10 height 14
click at [1186, 387] on input "10.14" at bounding box center [1186, 383] width 58 height 23
type input "4.19"
click at [1201, 431] on icon at bounding box center [1204, 428] width 10 height 14
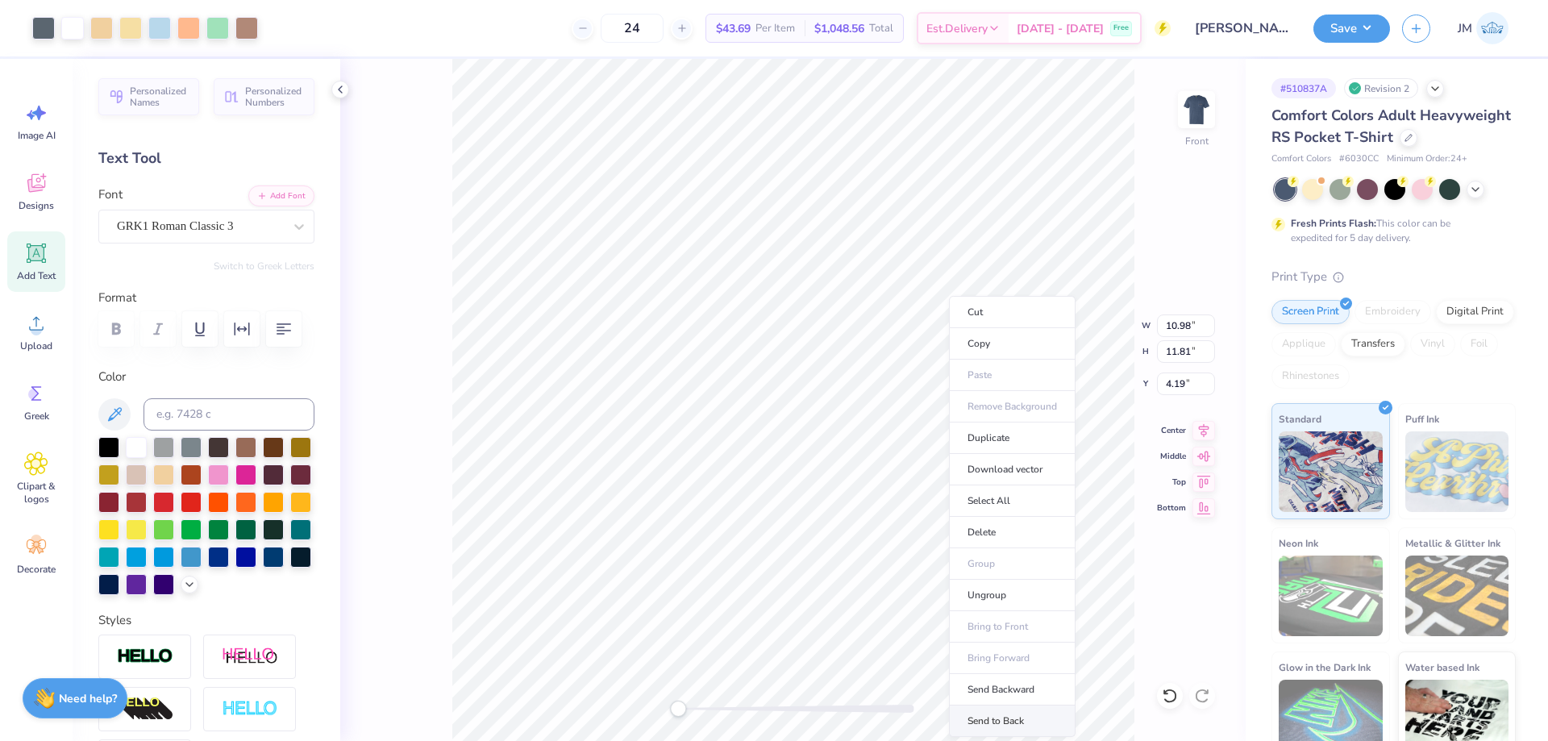
click at [1024, 721] on li "Send to Back" at bounding box center [1012, 720] width 127 height 31
click at [1364, 31] on button "Save" at bounding box center [1351, 26] width 77 height 28
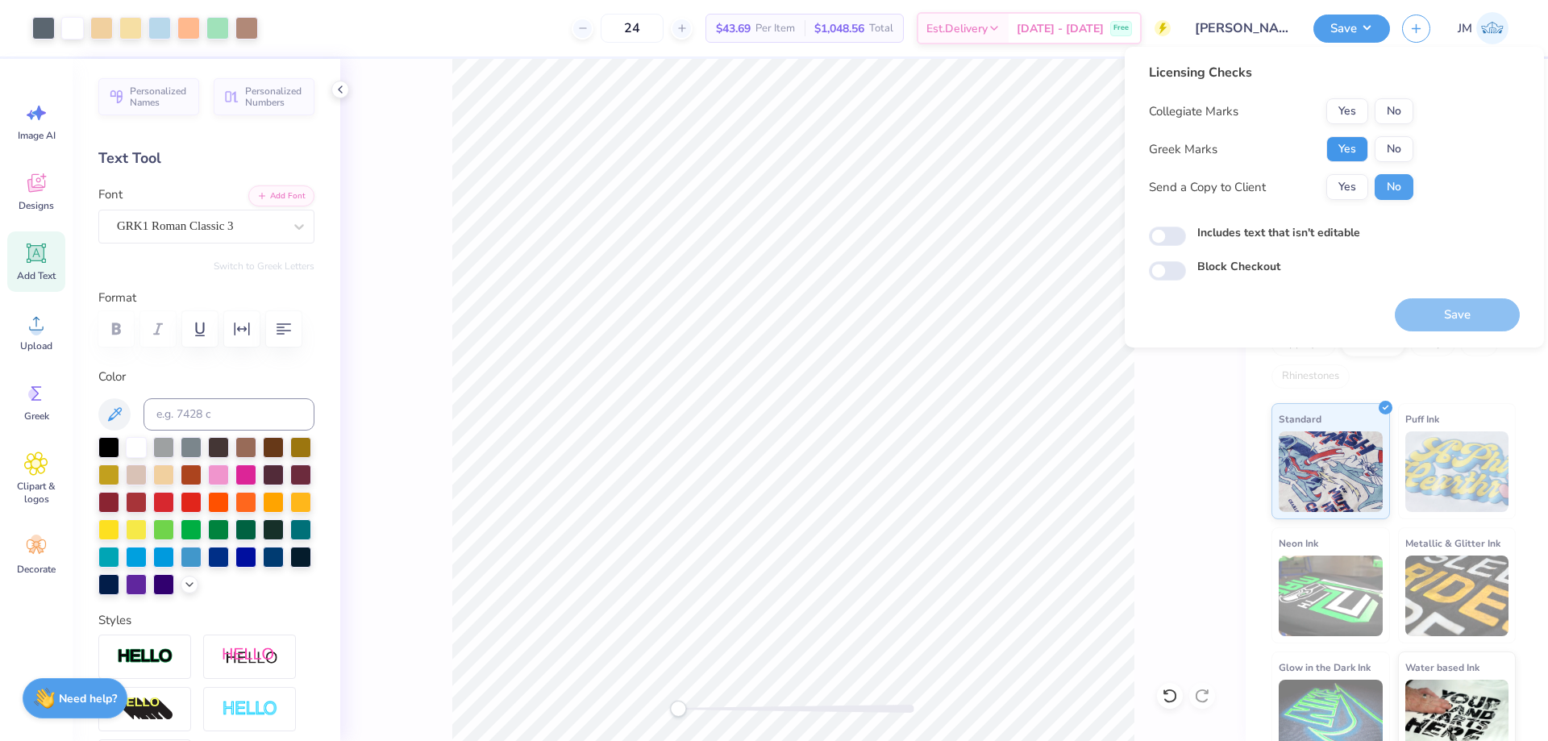
click at [1341, 144] on button "Yes" at bounding box center [1347, 149] width 42 height 26
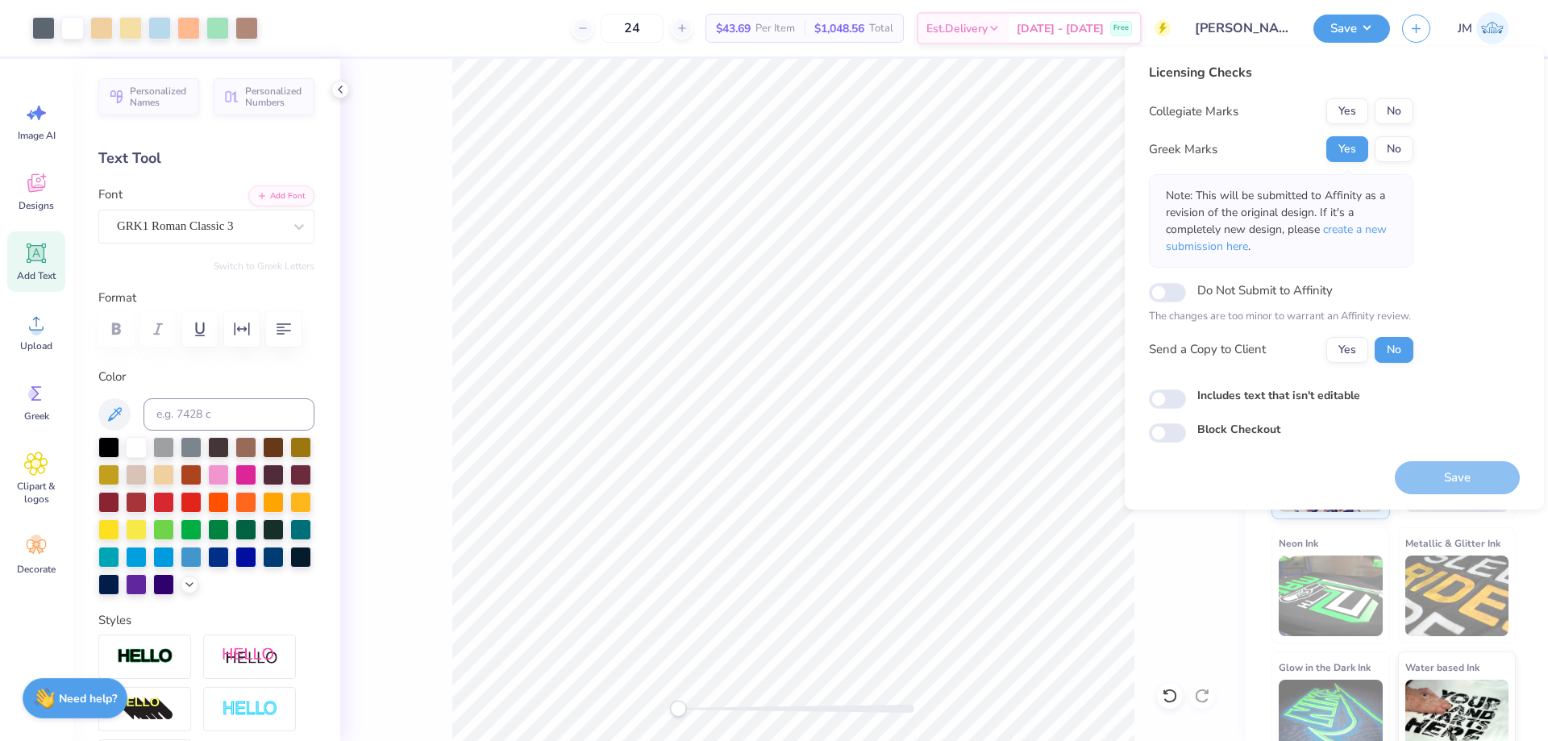
click at [1389, 96] on div "Licensing Checks Collegiate Marks Yes No Greek Marks Yes No Note: This will be …" at bounding box center [1281, 219] width 264 height 312
click at [1395, 110] on button "No" at bounding box center [1394, 111] width 39 height 26
click at [1381, 228] on span "create a new submission here" at bounding box center [1276, 238] width 221 height 32
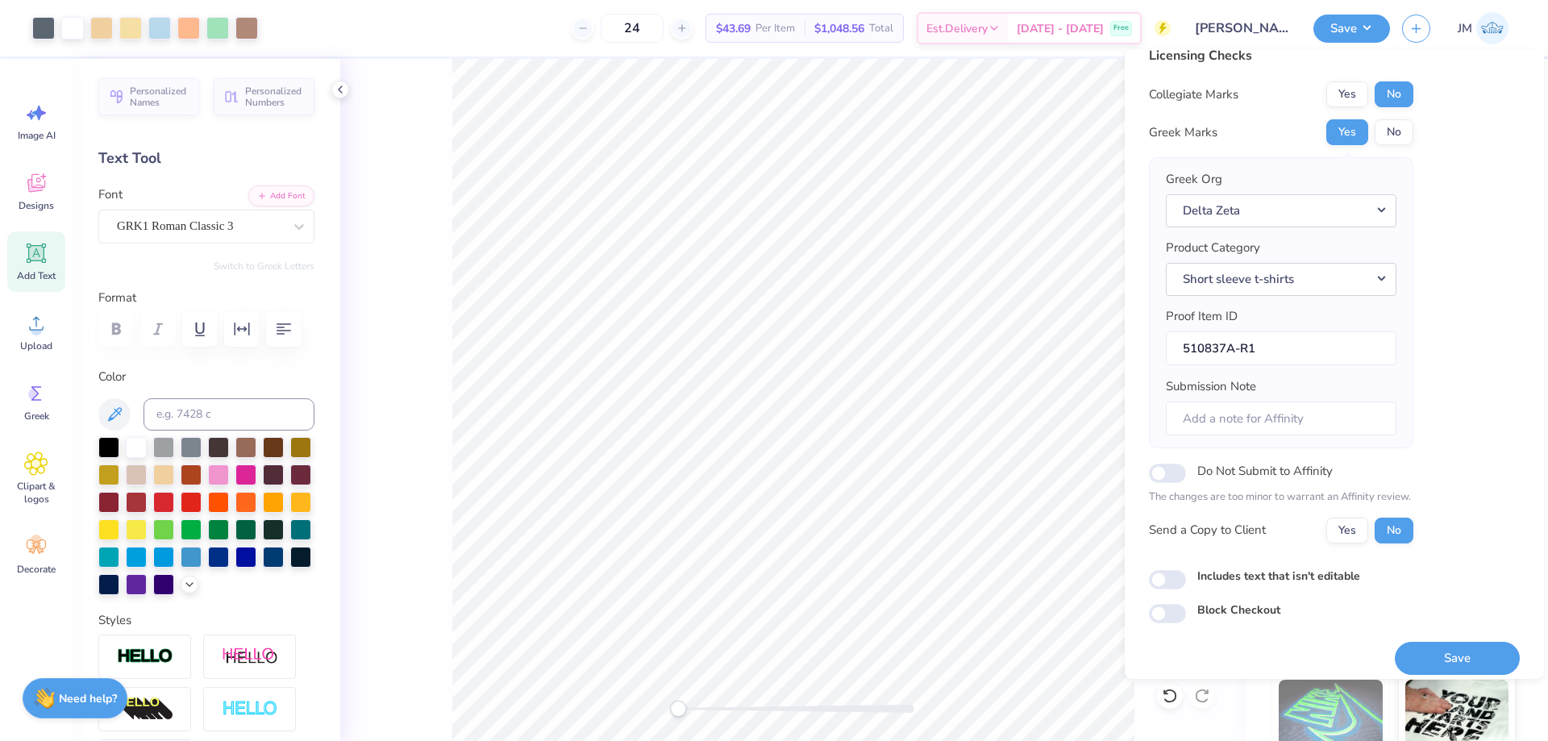
scroll to position [31, 0]
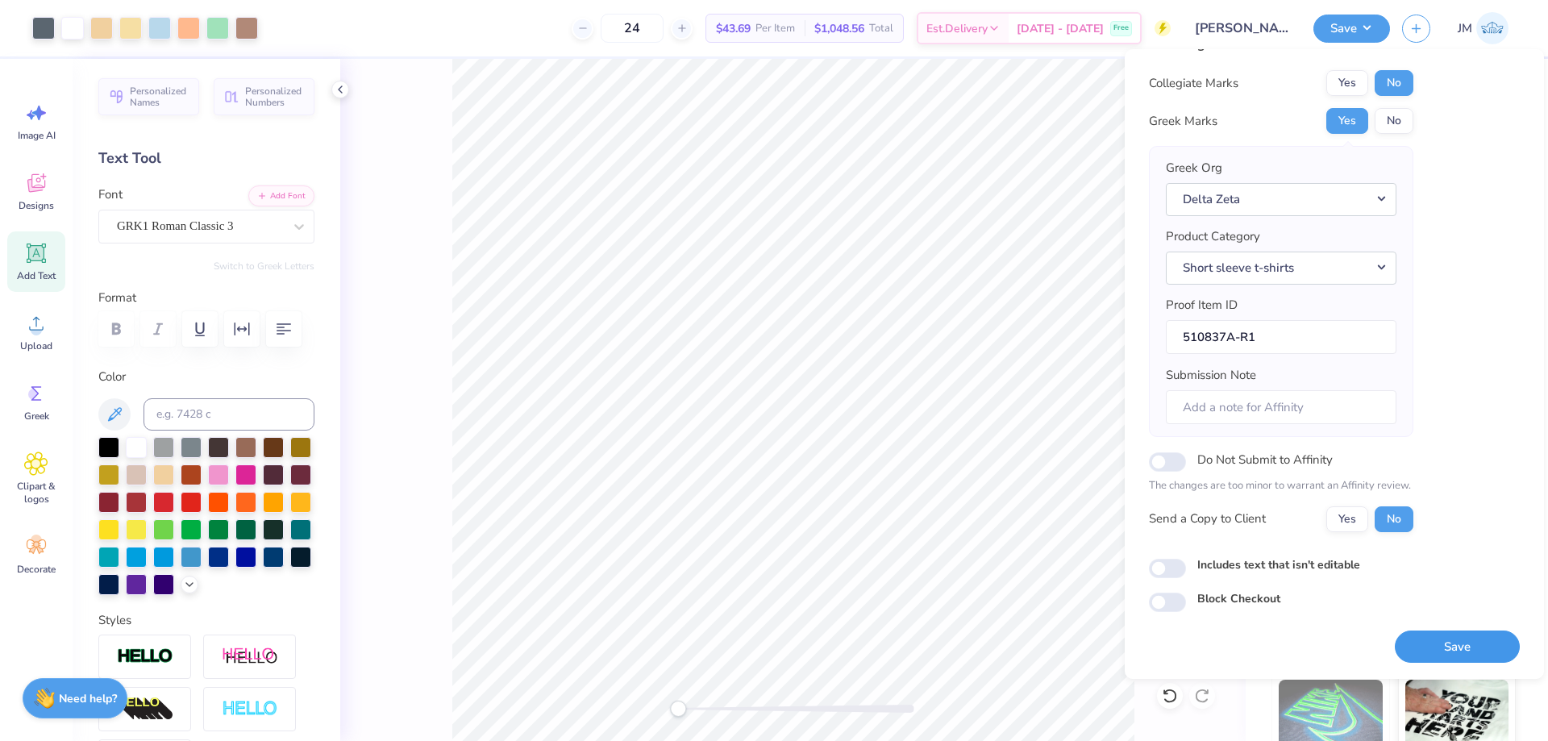
click at [1430, 651] on button "Save" at bounding box center [1457, 646] width 125 height 33
